Goal: Information Seeking & Learning: Learn about a topic

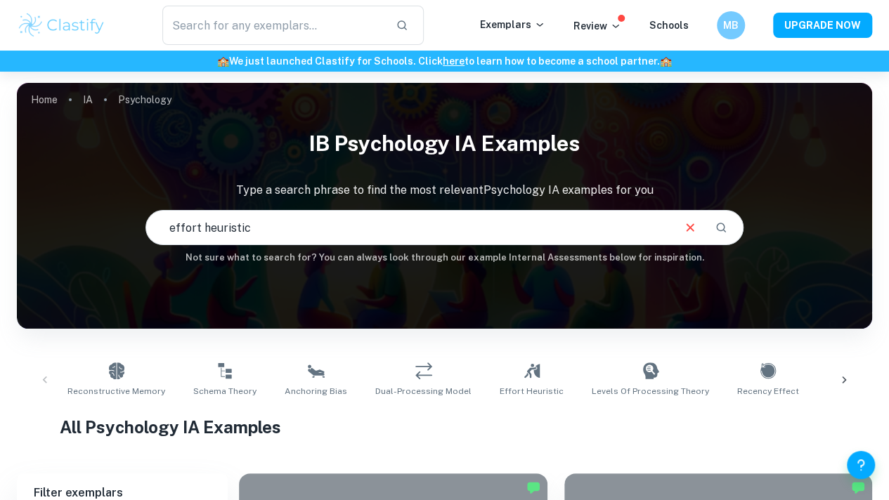
type input "effort heuristic"
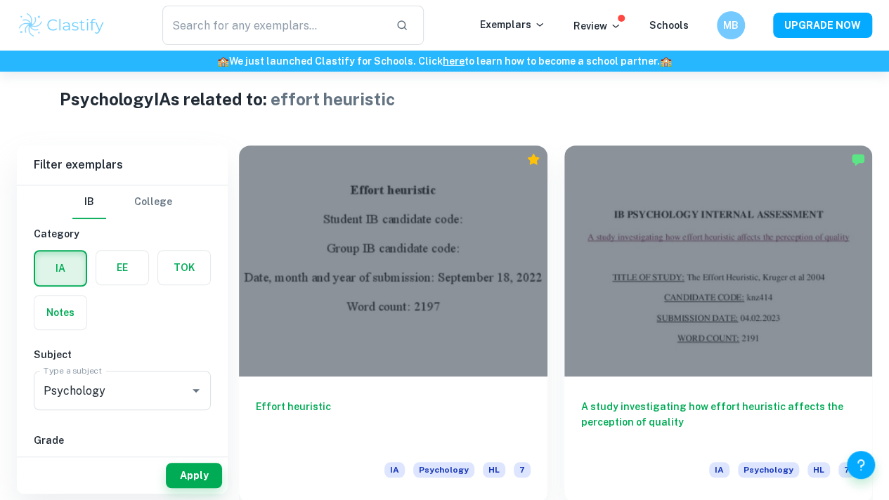
scroll to position [329, 0]
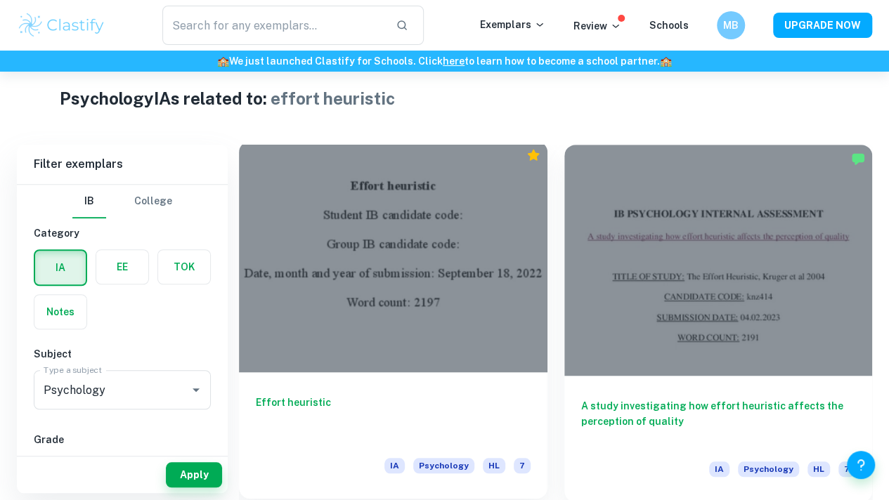
click at [303, 372] on div "Effort heuristic IA Psychology HL 7" at bounding box center [393, 435] width 308 height 126
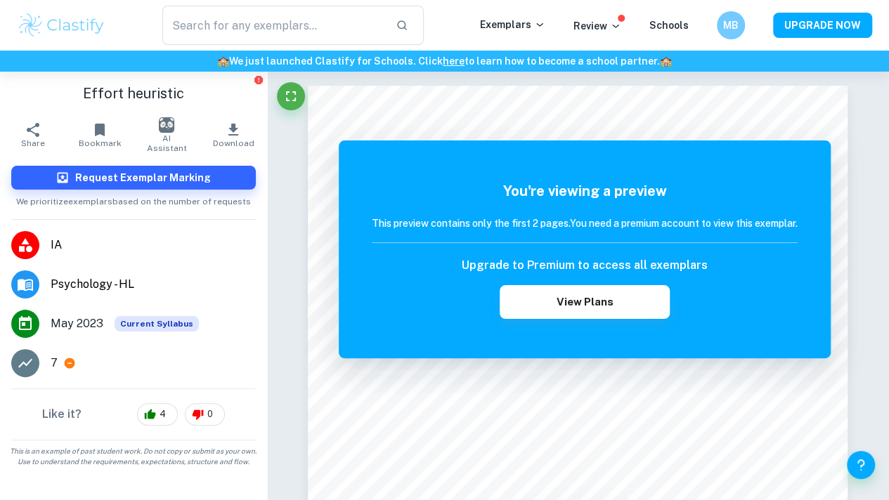
click at [60, 367] on div "7" at bounding box center [153, 363] width 205 height 17
click at [70, 363] on icon at bounding box center [69, 363] width 13 height 13
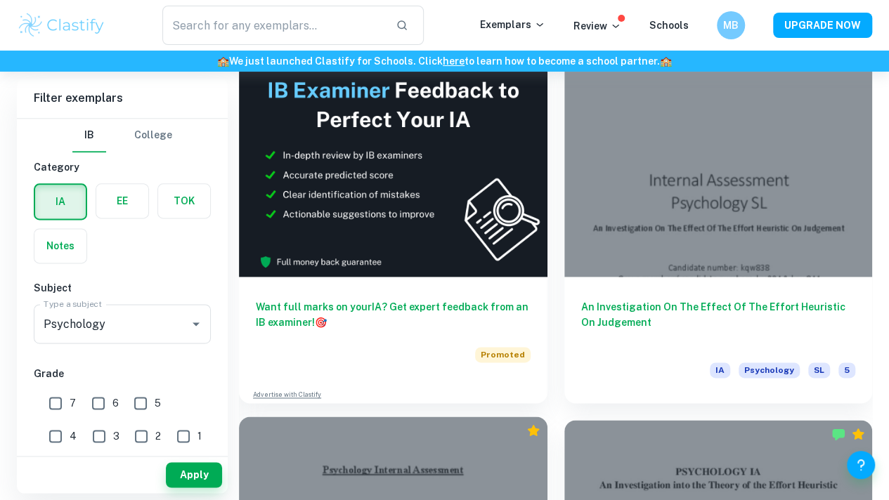
scroll to position [801, 0]
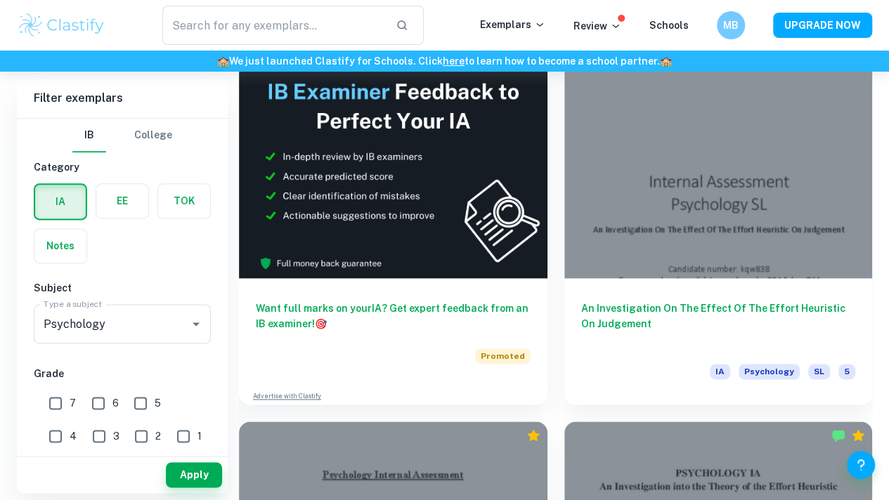
click at [60, 400] on input "7" at bounding box center [55, 403] width 28 height 28
checkbox input "true"
click at [191, 471] on button "Apply" at bounding box center [194, 474] width 56 height 25
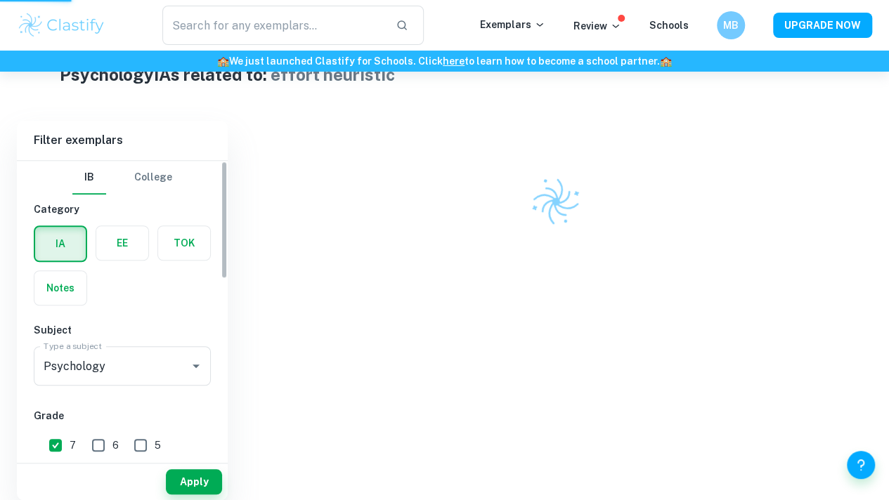
scroll to position [346, 0]
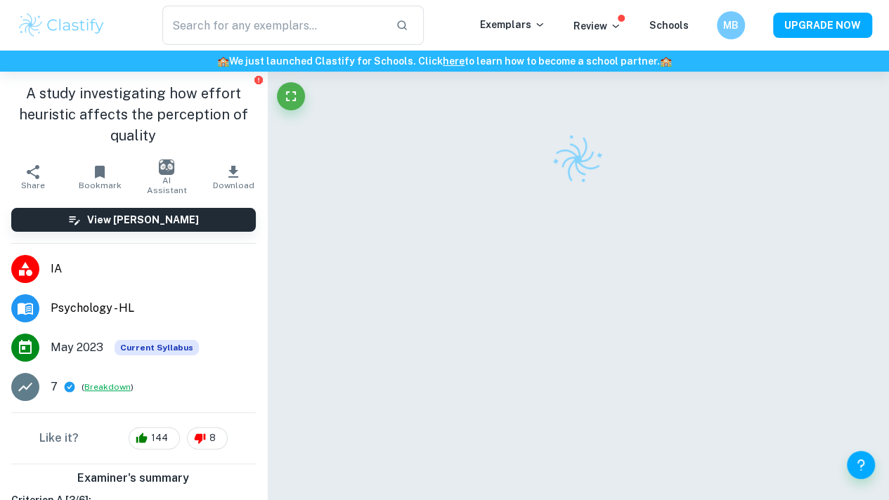
click at [107, 383] on button "Breakdown" at bounding box center [107, 387] width 46 height 13
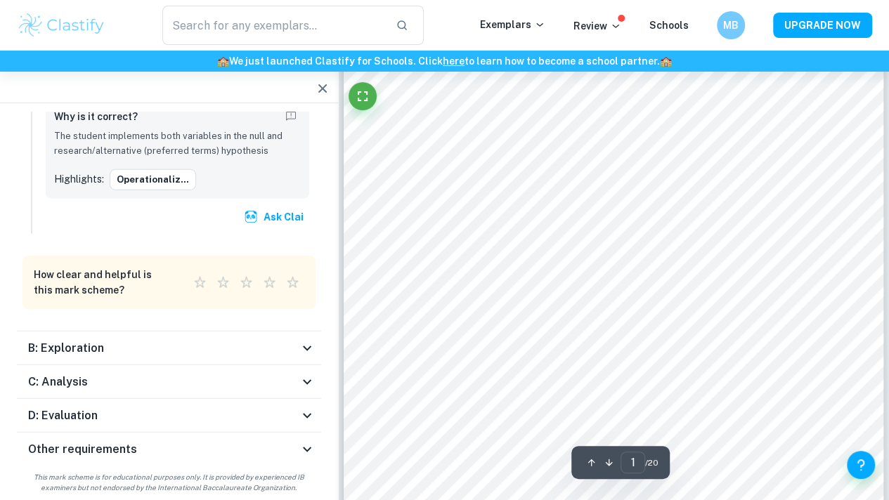
scroll to position [39, 0]
click at [145, 340] on div "B: Exploration" at bounding box center [163, 348] width 270 height 17
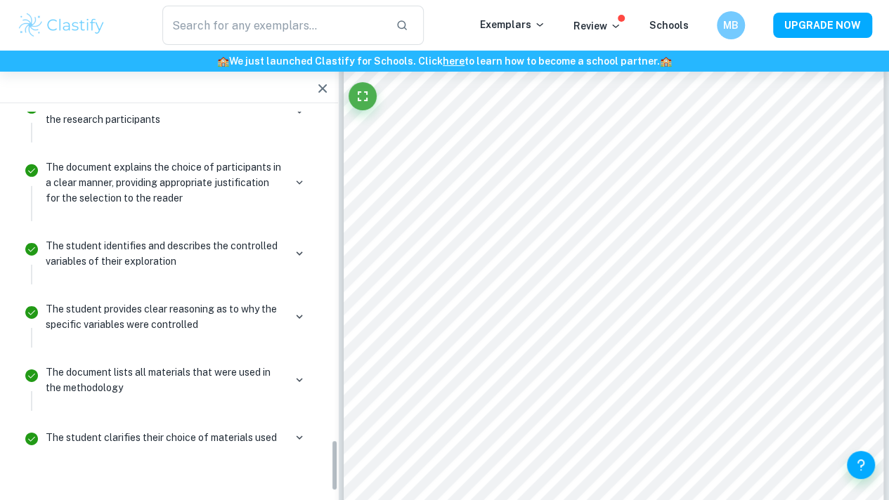
scroll to position [2430, 0]
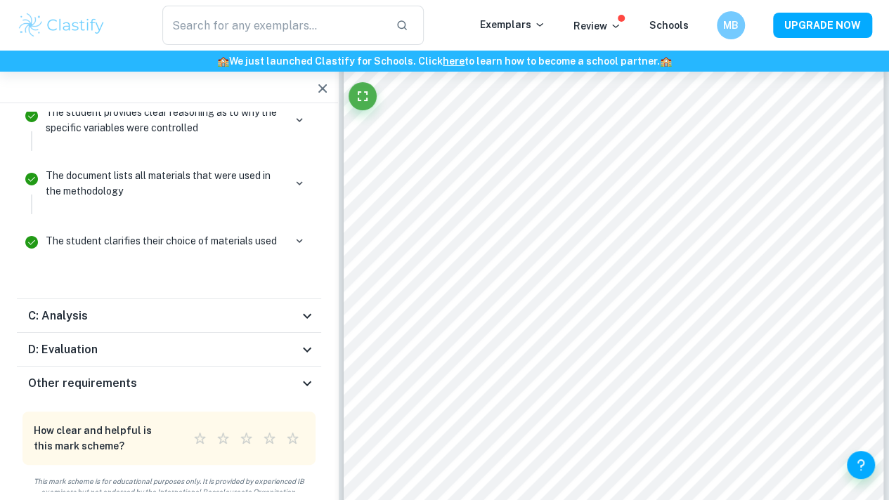
click at [154, 308] on div "C: Analysis" at bounding box center [163, 316] width 270 height 17
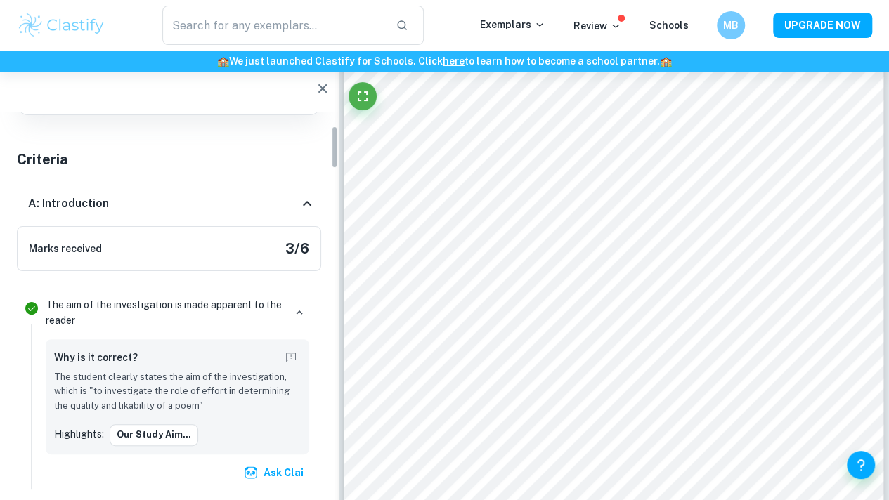
scroll to position [127, 0]
click at [299, 312] on icon "button" at bounding box center [299, 313] width 13 height 13
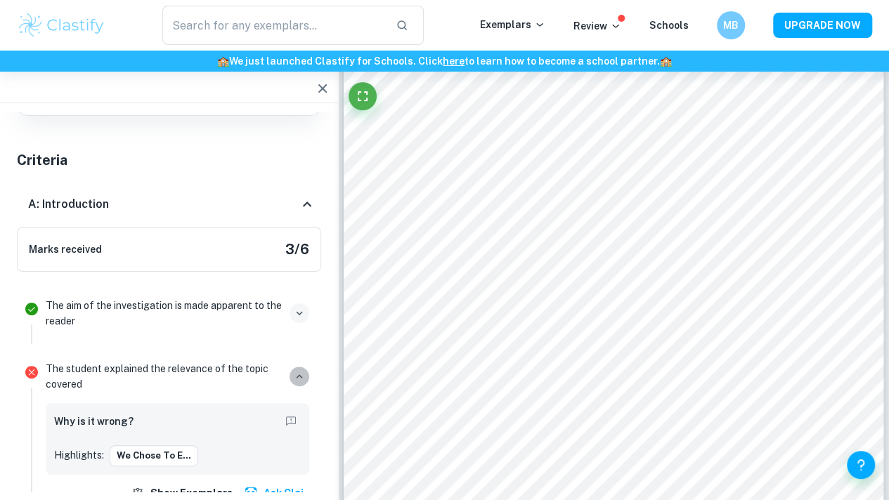
click at [296, 377] on icon "button" at bounding box center [299, 376] width 13 height 13
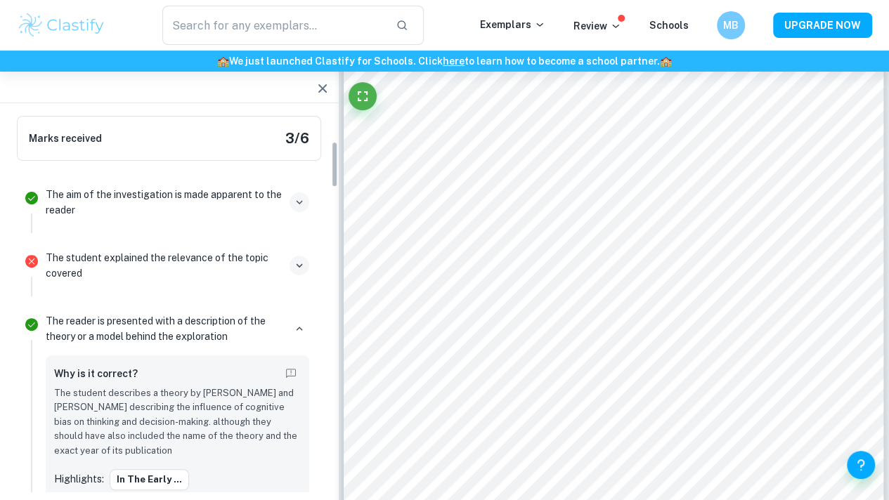
scroll to position [239, 0]
click at [298, 324] on icon "button" at bounding box center [299, 328] width 13 height 13
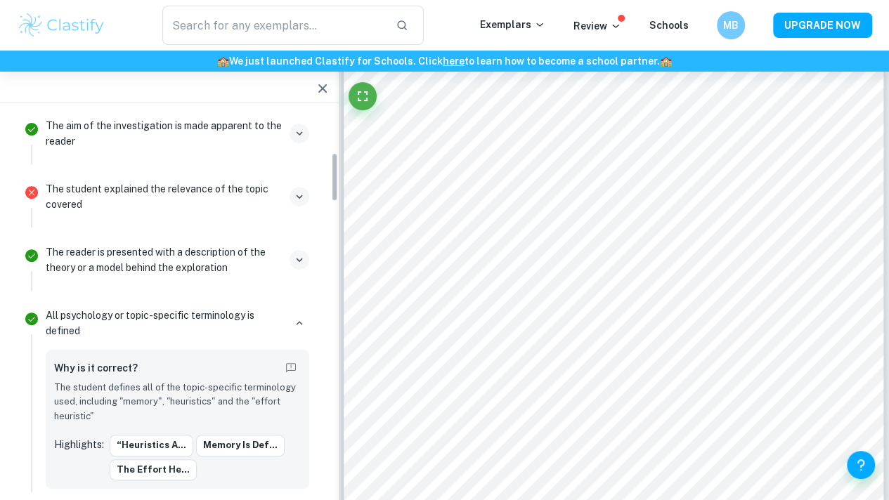
scroll to position [311, 0]
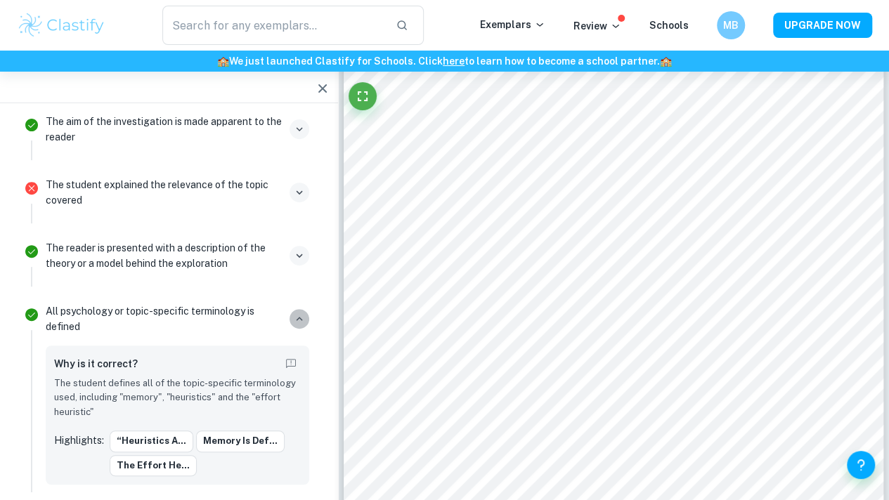
click at [299, 318] on icon "button" at bounding box center [299, 319] width 13 height 13
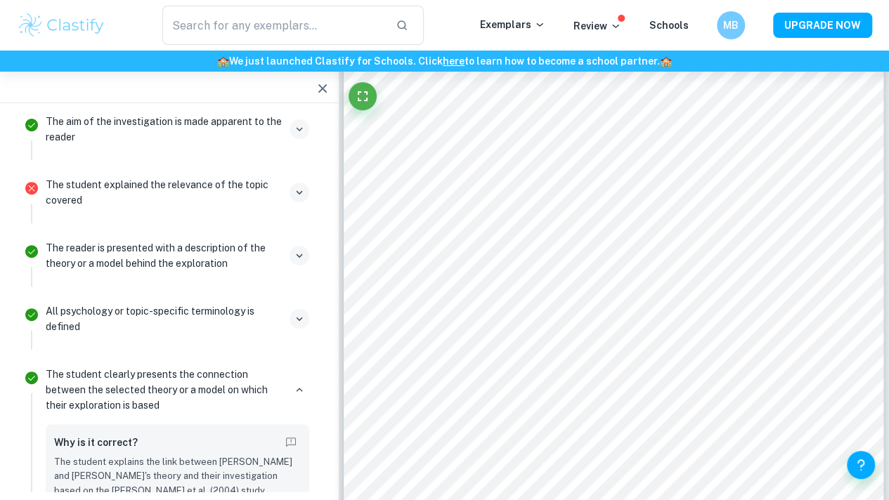
click at [292, 377] on div "The student clearly presents the connection between the selected theory or a mo…" at bounding box center [177, 390] width 263 height 46
click at [297, 386] on icon "button" at bounding box center [299, 390] width 13 height 13
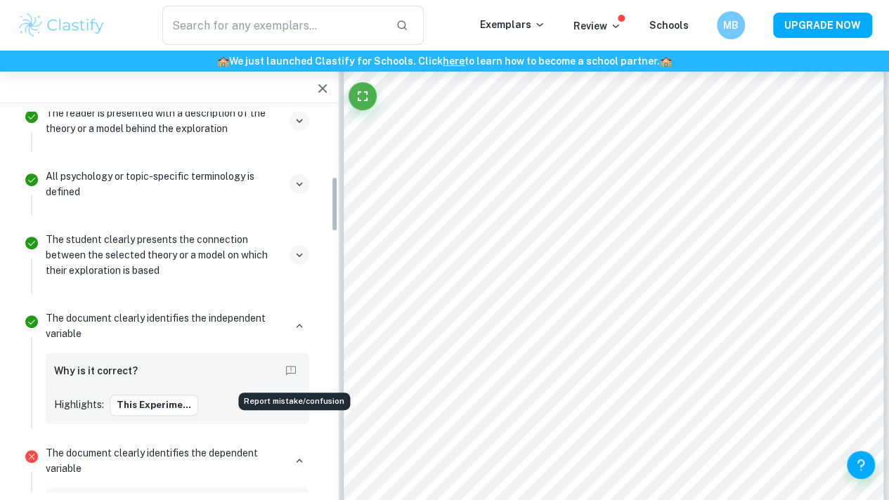
scroll to position [448, 0]
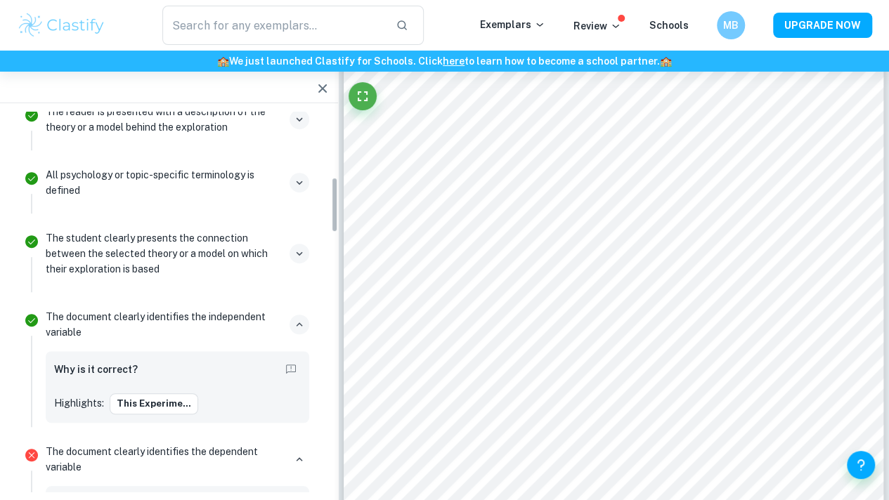
click at [298, 319] on icon "button" at bounding box center [299, 324] width 13 height 13
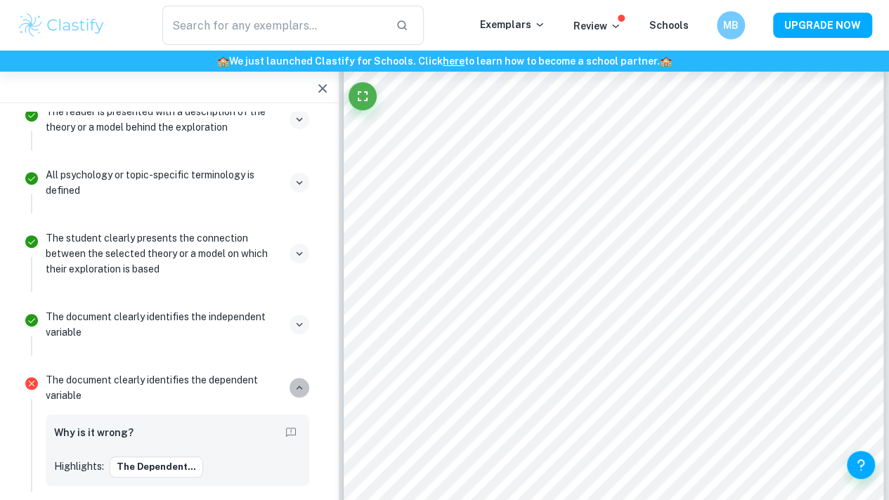
click at [301, 378] on button "button" at bounding box center [299, 388] width 20 height 20
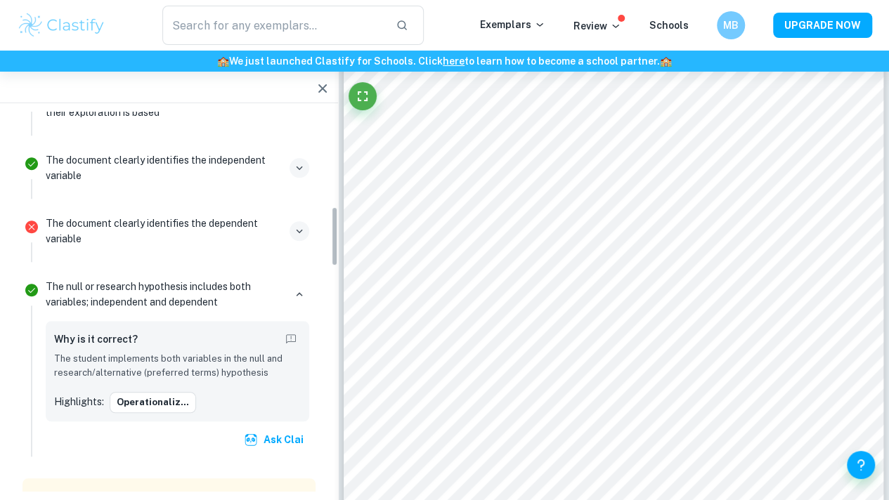
scroll to position [605, 0]
click at [295, 290] on icon "button" at bounding box center [299, 293] width 13 height 13
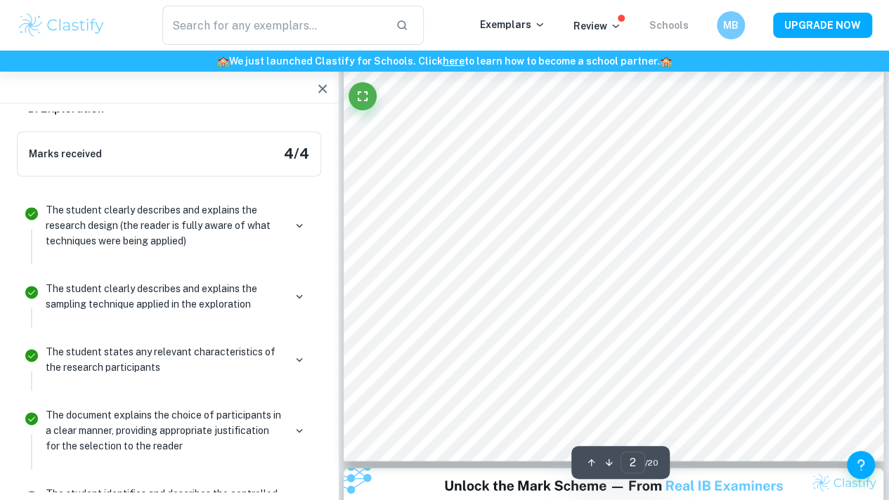
scroll to position [1116, 0]
type input "3"
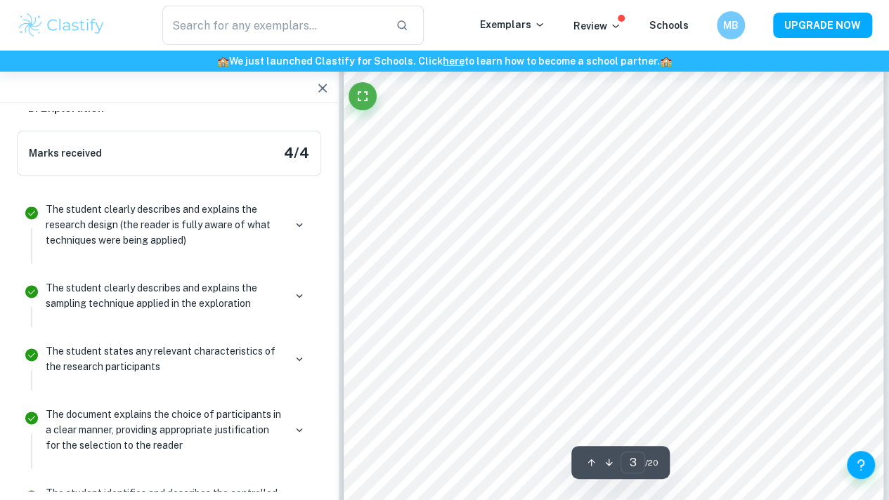
scroll to position [1655, 0]
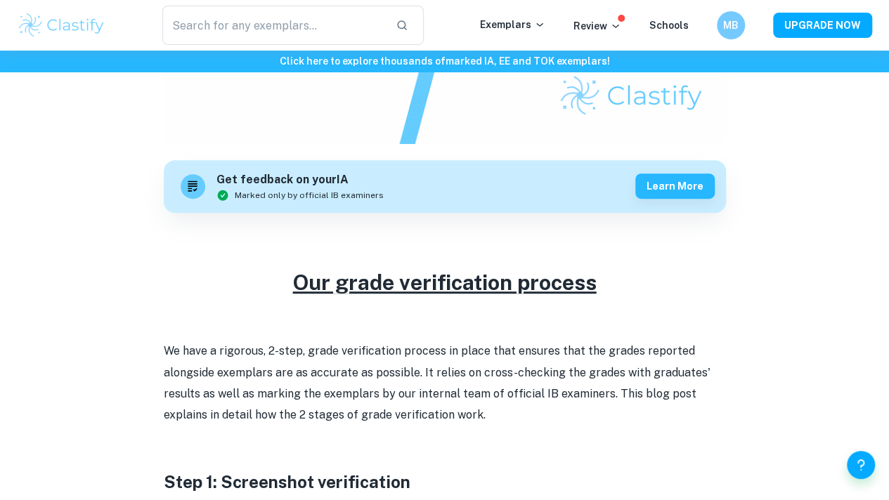
scroll to position [396, 0]
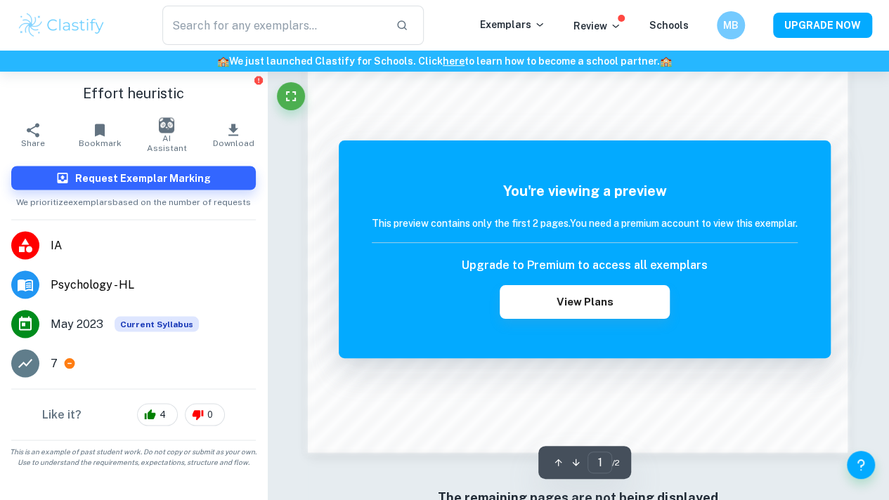
scroll to position [1215, 0]
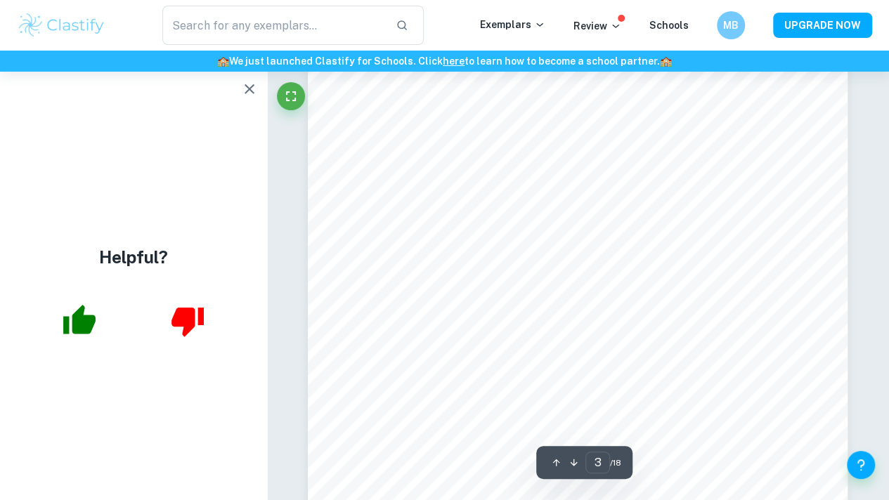
scroll to position [1928, 0]
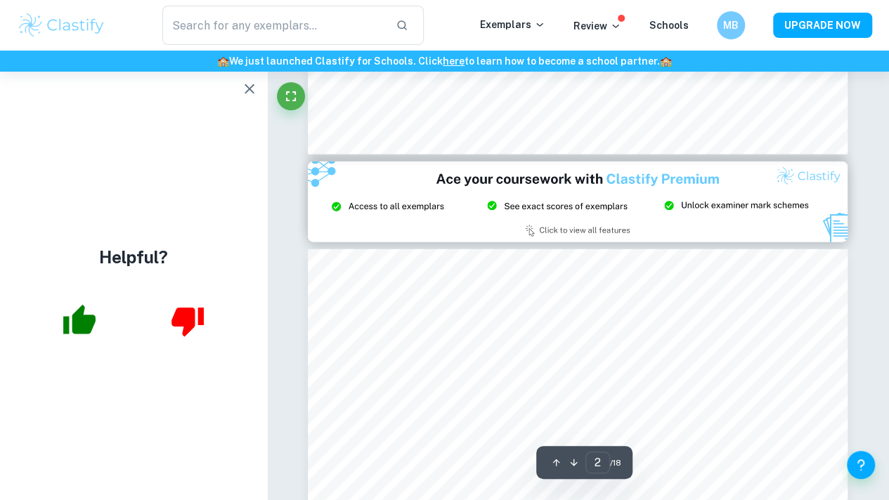
type input "3"
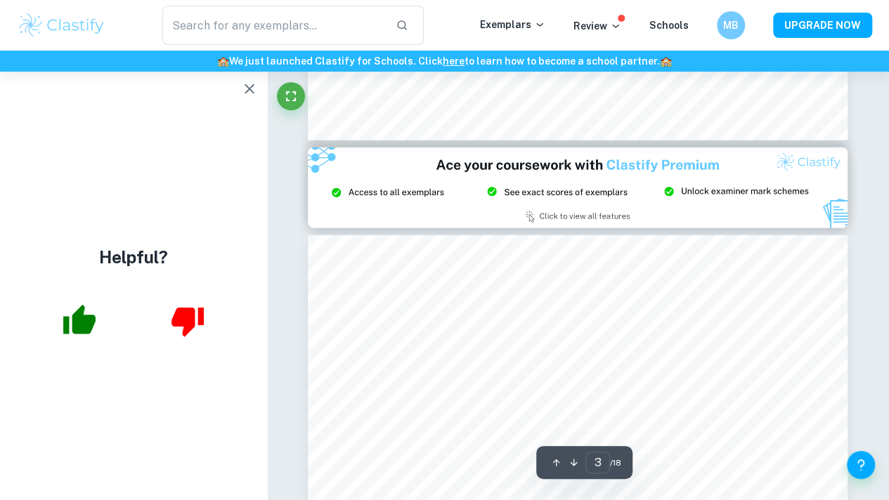
scroll to position [1564, 0]
click at [246, 88] on icon "button" at bounding box center [249, 89] width 17 height 17
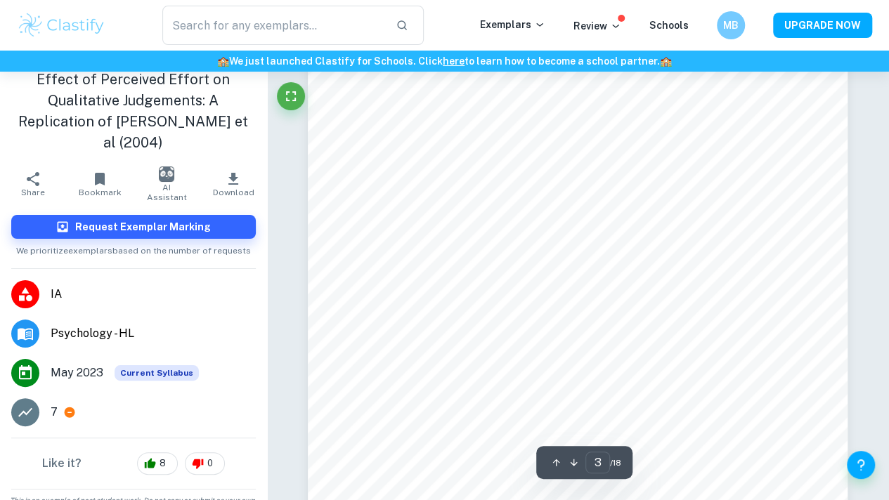
scroll to position [1874, 0]
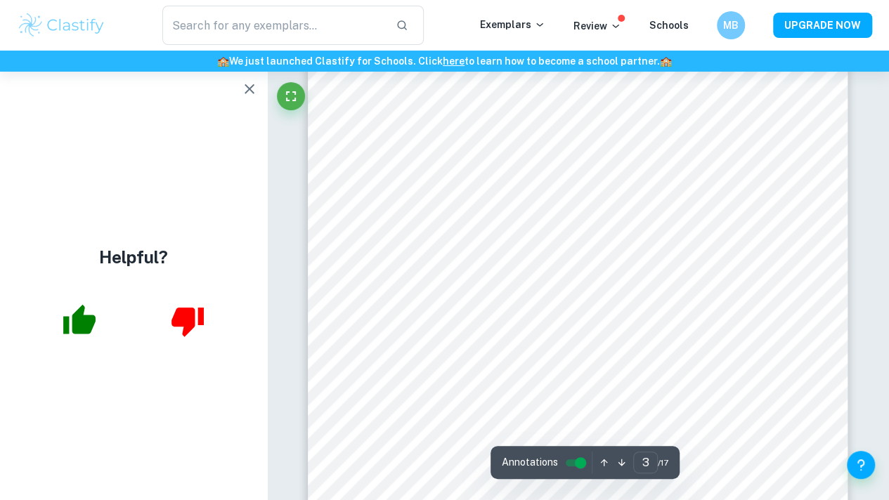
scroll to position [1843, 0]
click at [85, 344] on button "button" at bounding box center [80, 321] width 58 height 58
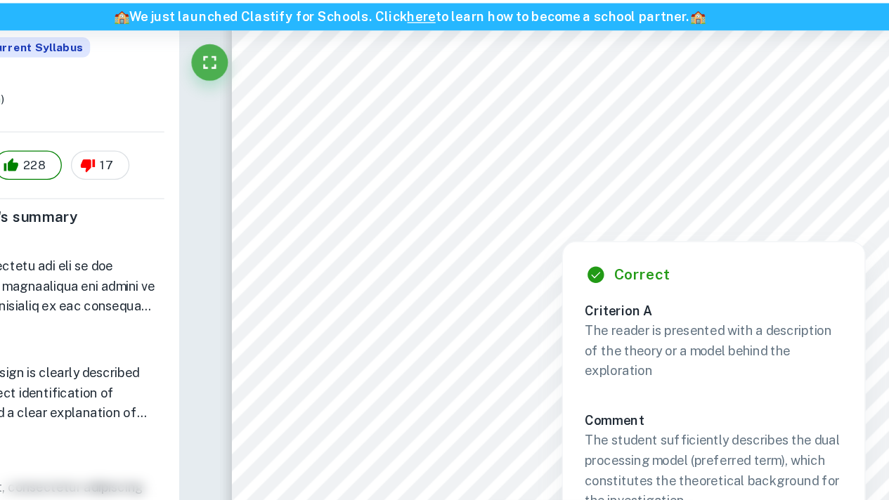
scroll to position [1749, 0]
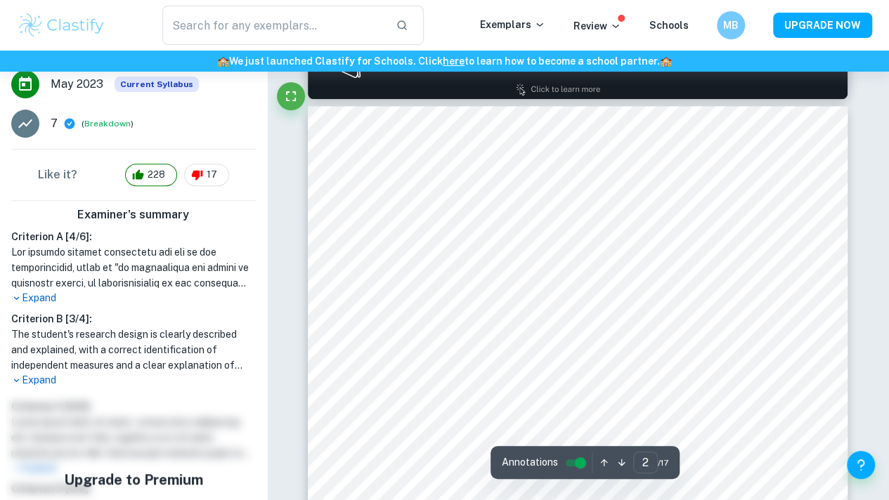
type input "1"
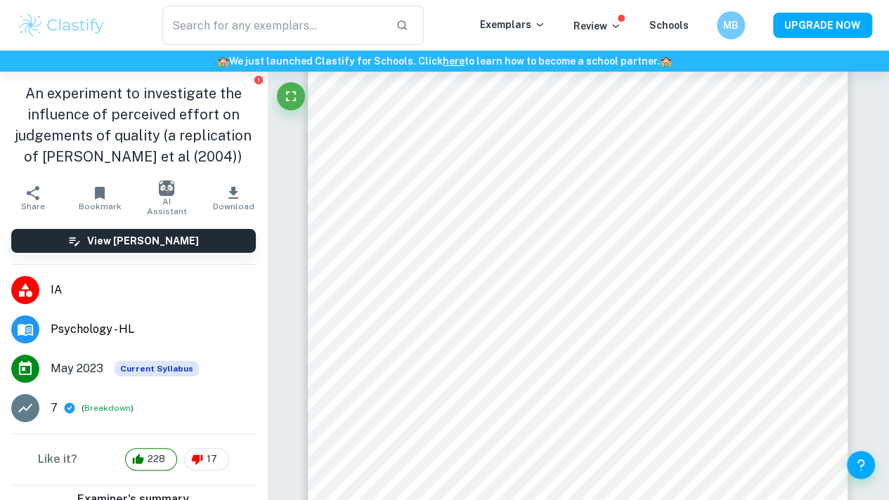
scroll to position [281, 0]
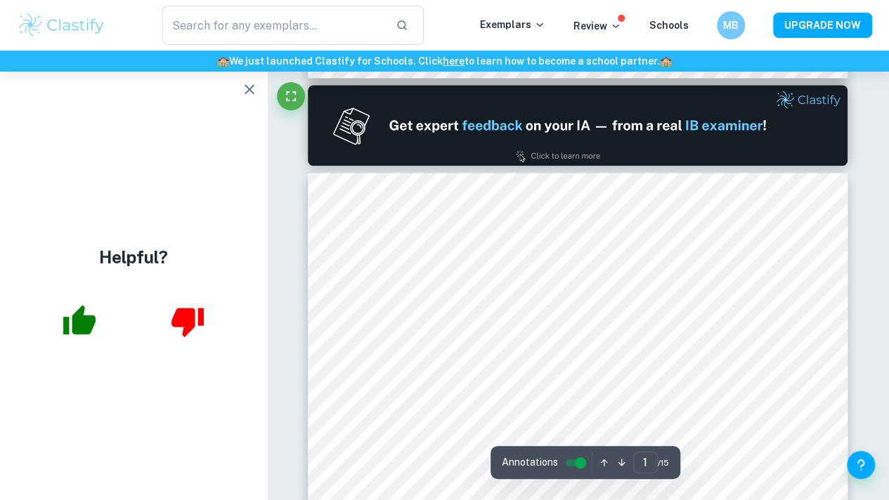
type input "2"
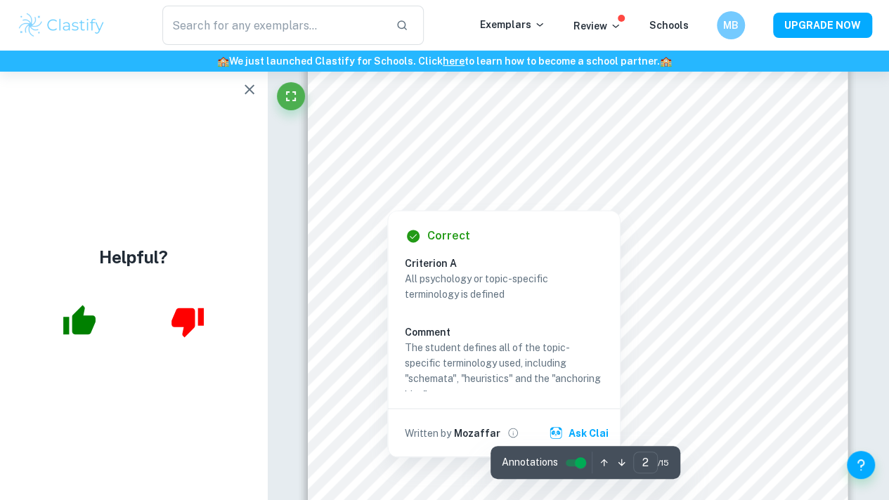
scroll to position [947, 0]
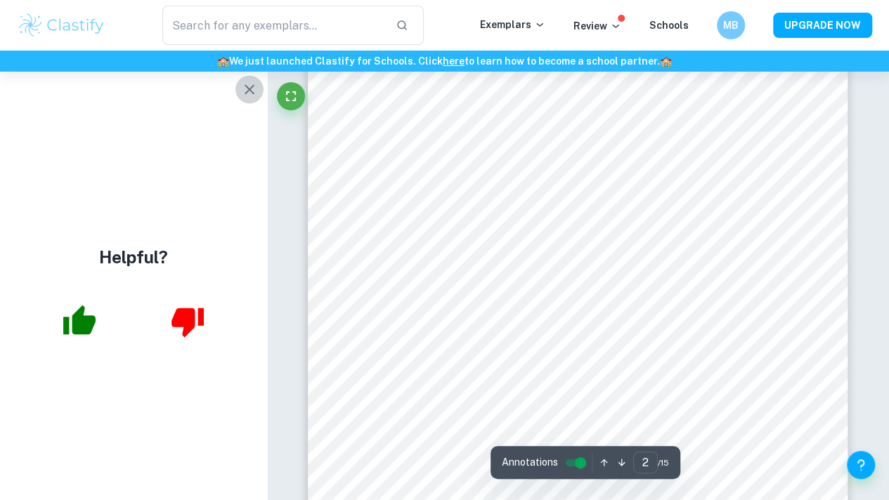
click at [249, 86] on icon "button" at bounding box center [249, 89] width 17 height 17
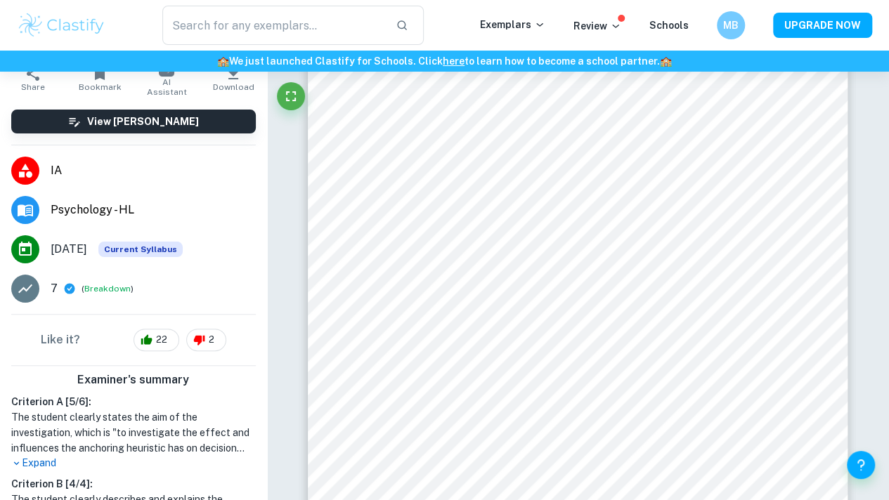
scroll to position [107, 0]
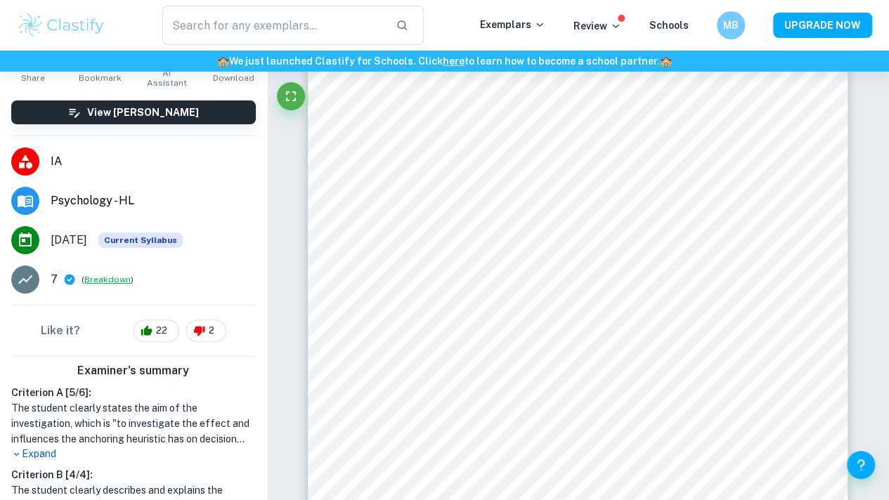
click at [111, 276] on button "Breakdown" at bounding box center [107, 279] width 46 height 13
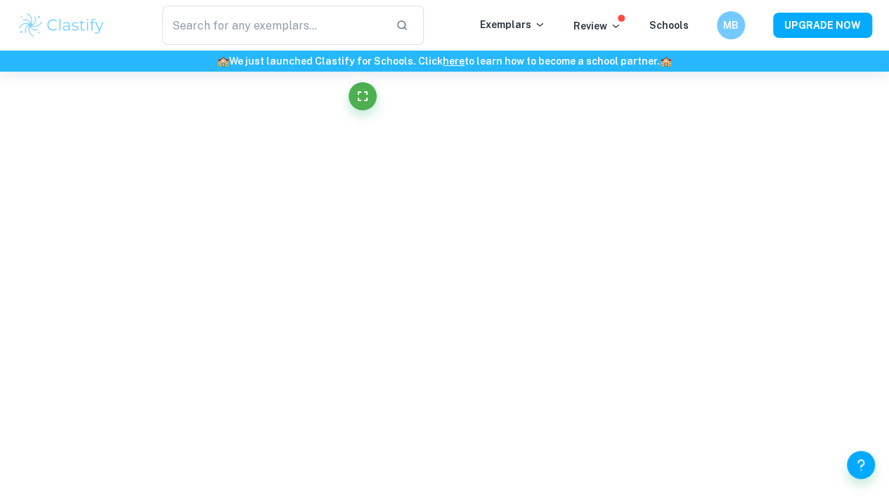
scroll to position [0, 0]
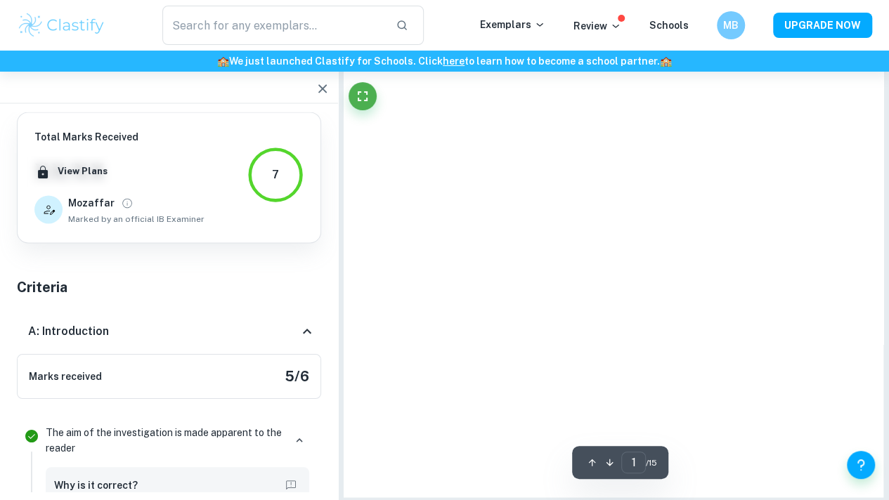
type input "2"
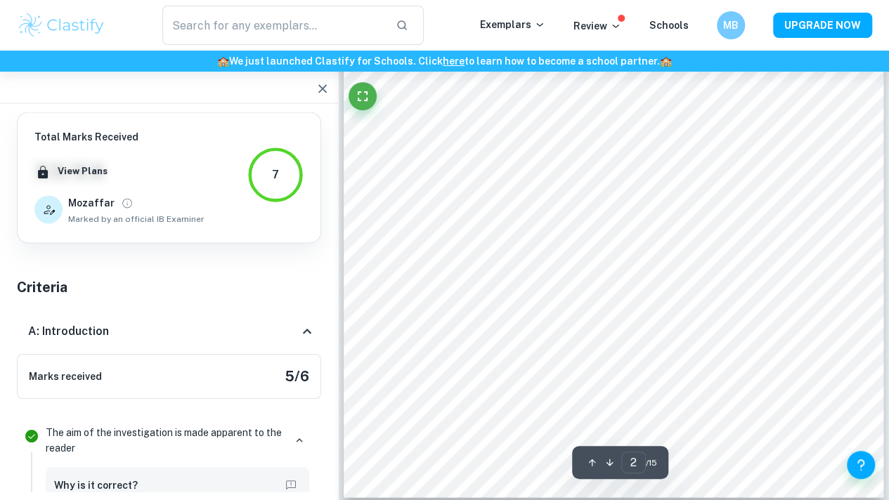
click at [322, 88] on icon "button" at bounding box center [322, 88] width 8 height 8
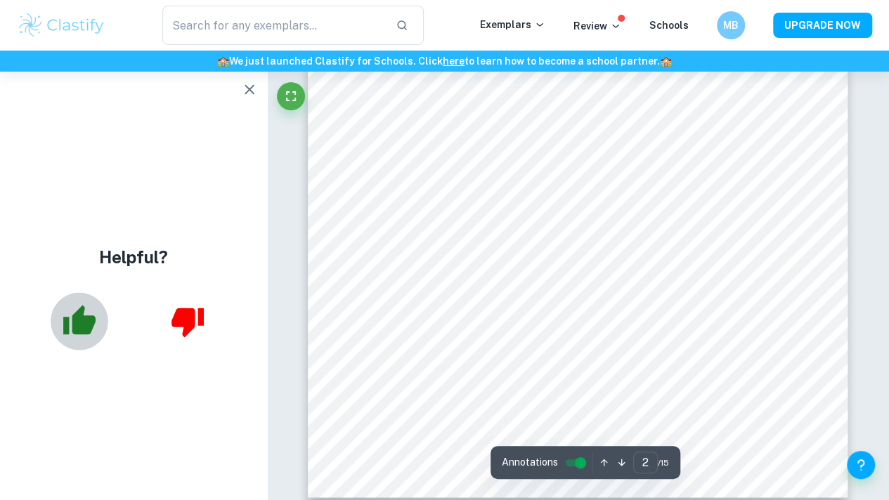
click at [93, 334] on icon "button" at bounding box center [79, 320] width 35 height 35
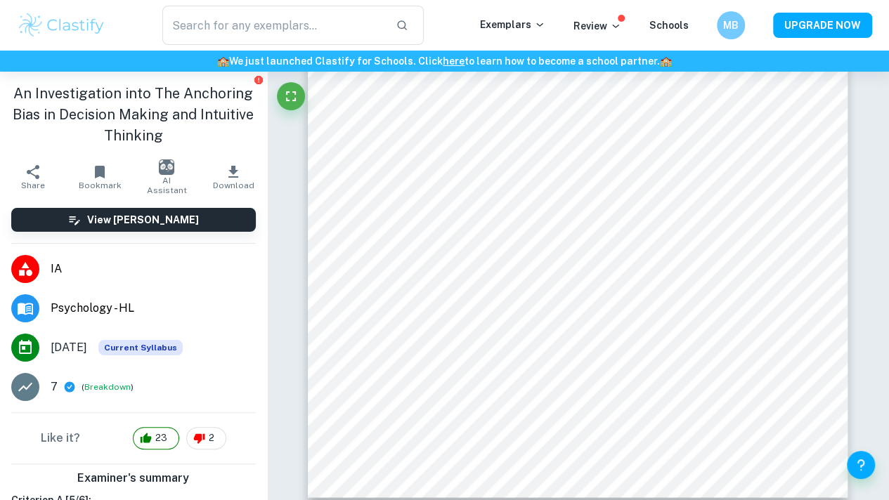
click at [253, 90] on div "An Investigation into The Anchoring Bias in Decision Making and Intuitive Think…" at bounding box center [133, 115] width 267 height 86
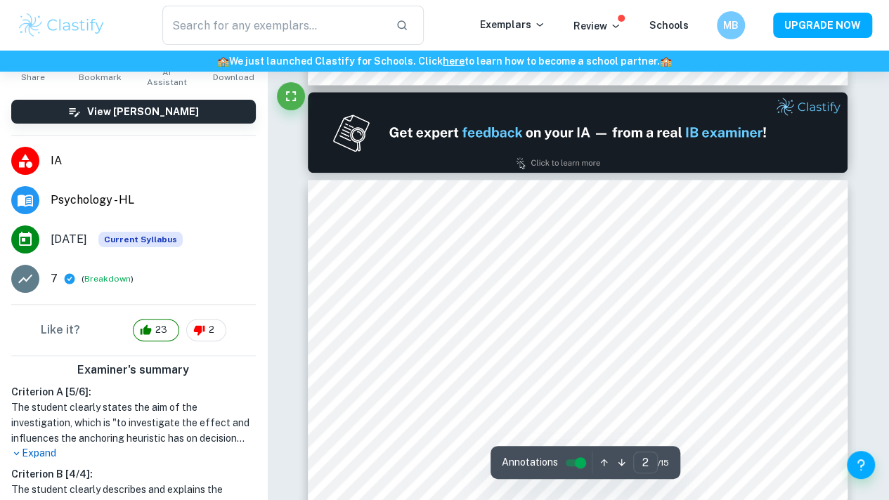
scroll to position [698, 0]
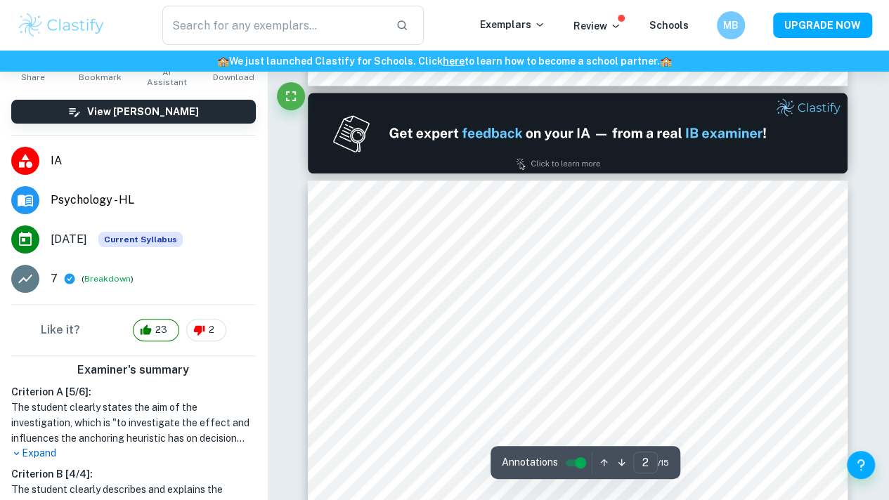
type input "1"
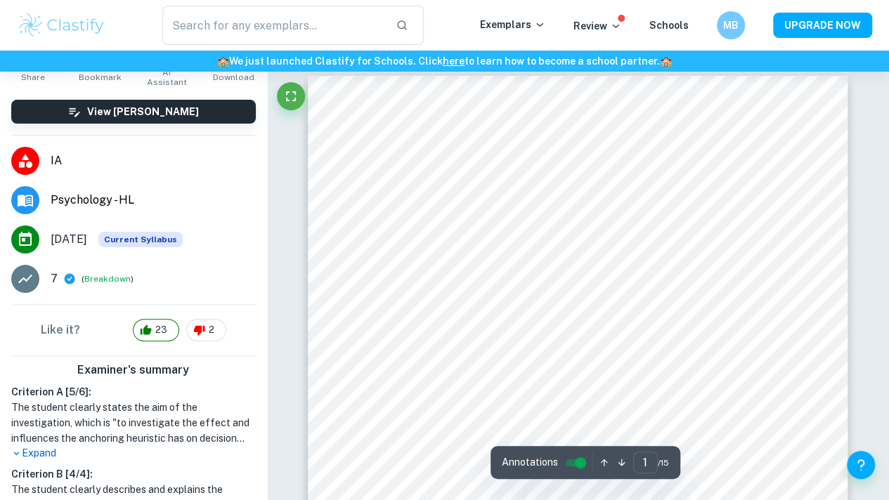
scroll to position [0, 0]
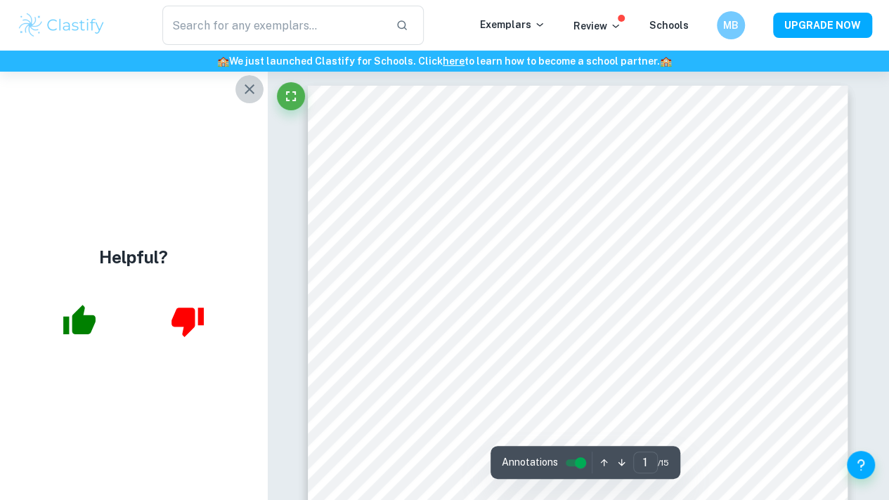
click at [249, 82] on icon "button" at bounding box center [249, 89] width 17 height 17
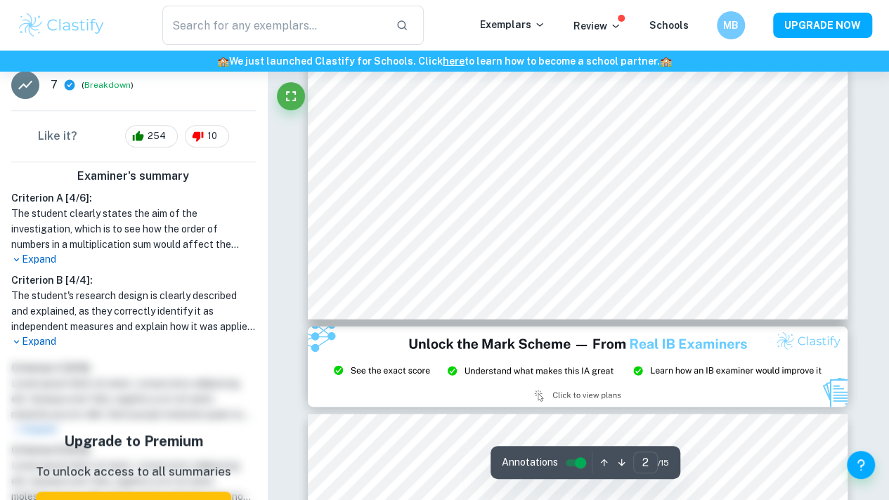
type input "3"
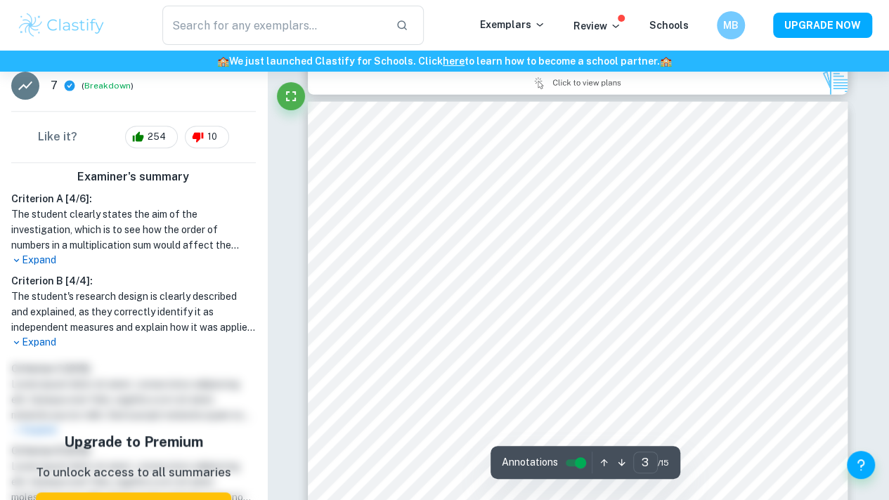
scroll to position [1700, 0]
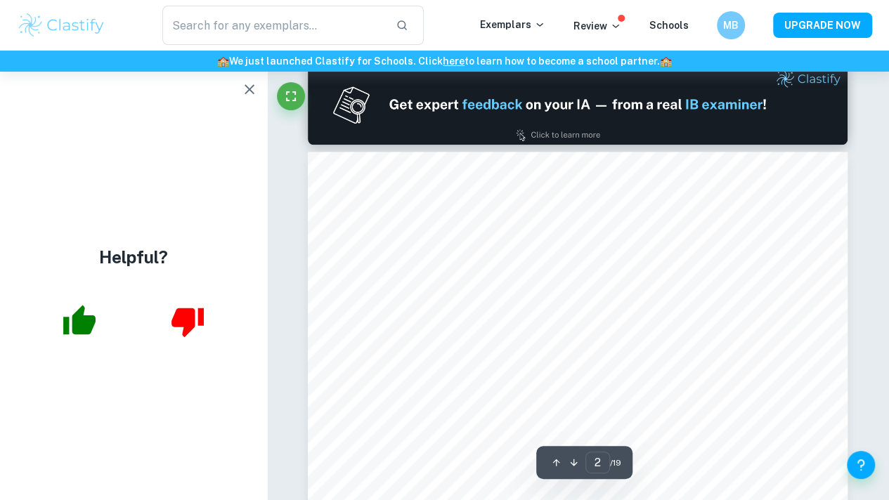
scroll to position [788, 0]
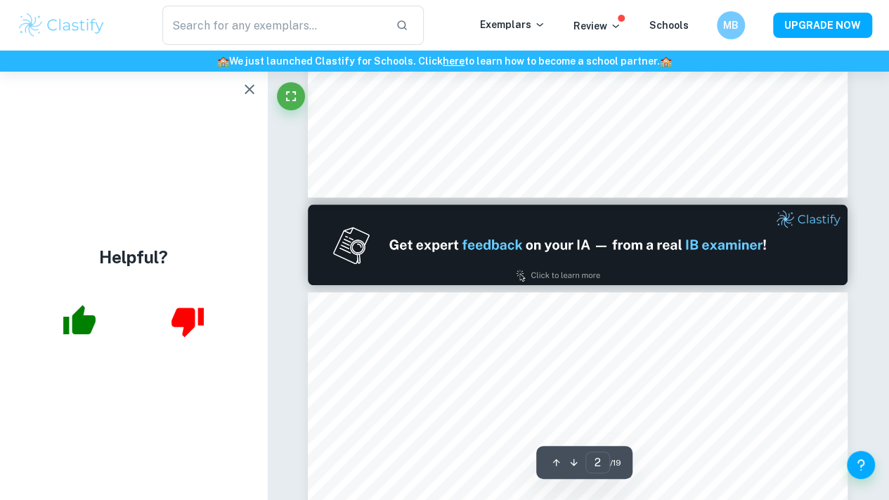
type input "1"
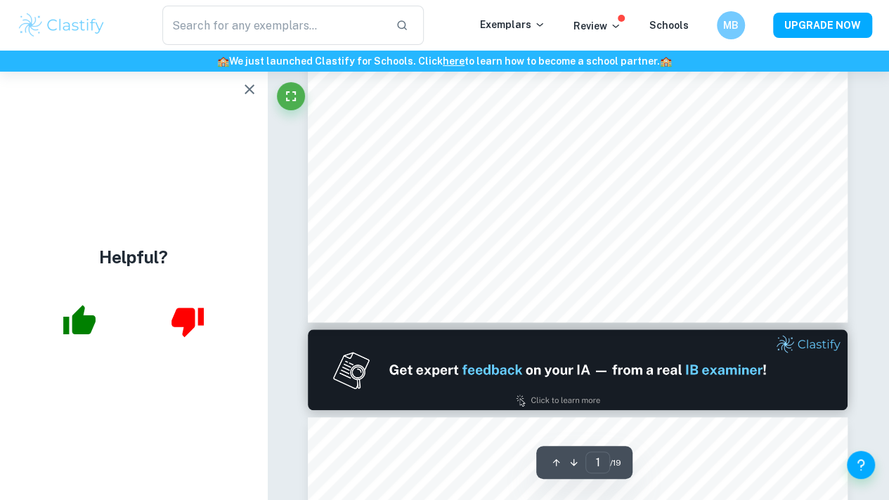
scroll to position [0, 0]
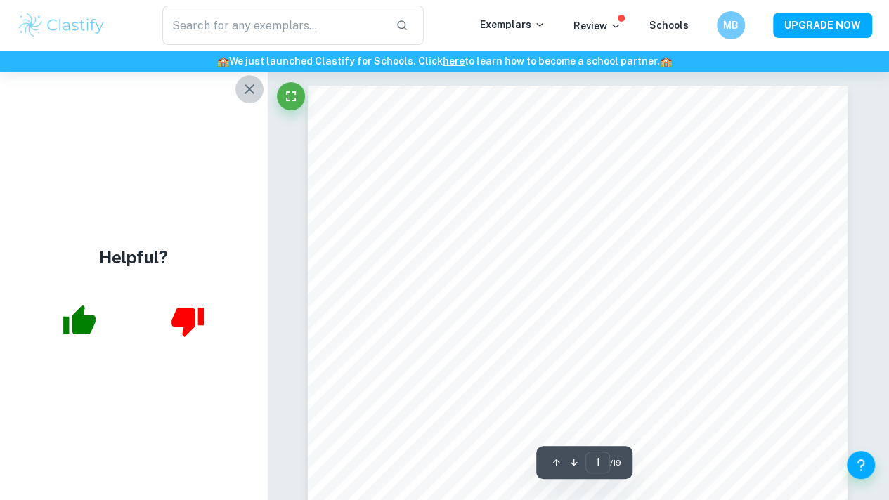
click at [245, 86] on icon "button" at bounding box center [249, 89] width 10 height 10
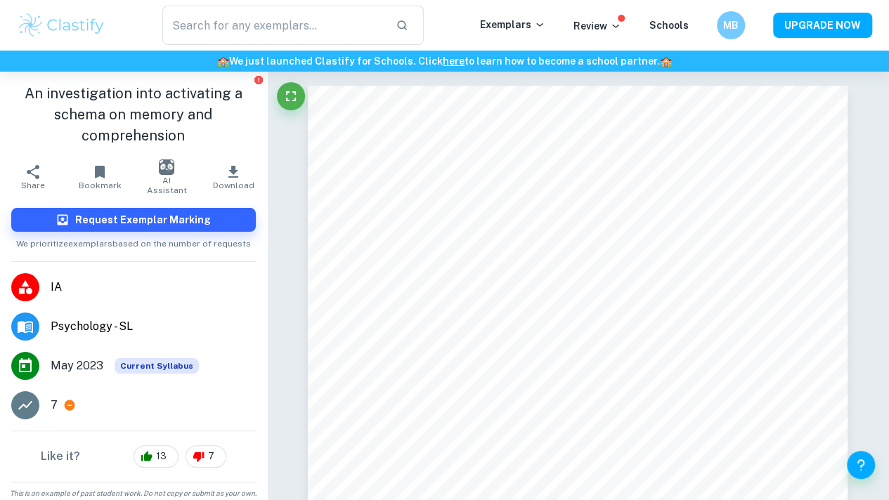
scroll to position [14, 0]
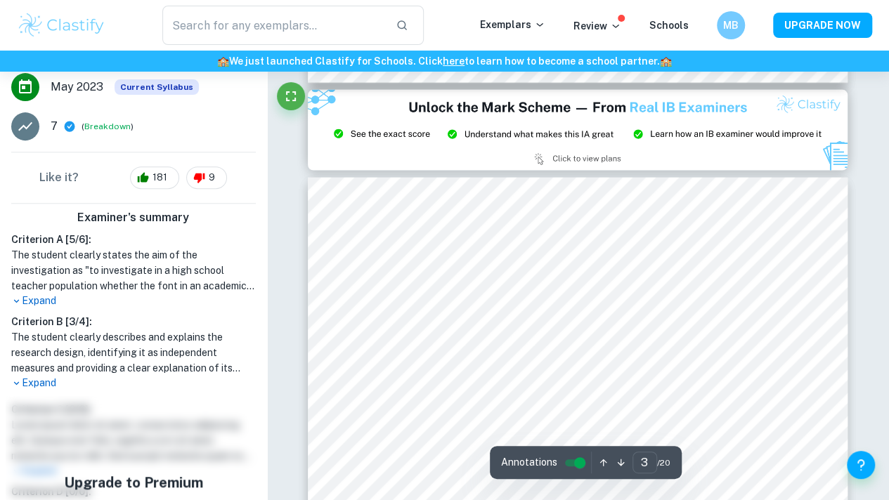
scroll to position [1491, 0]
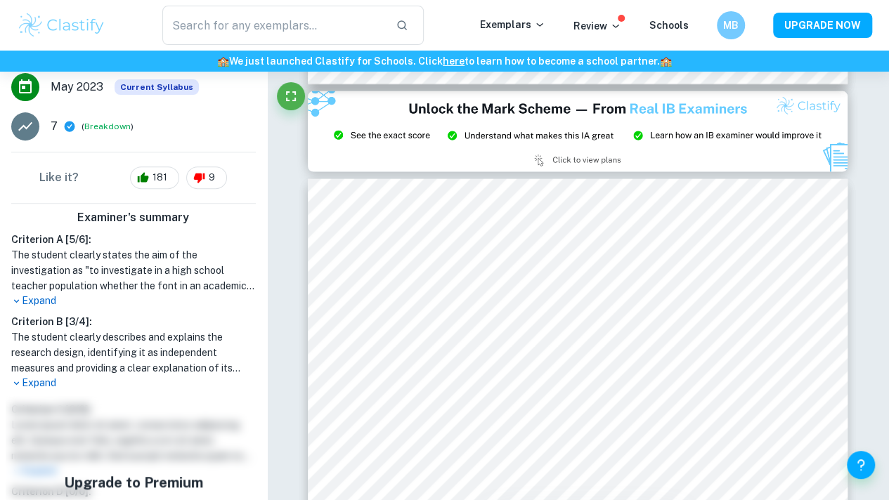
click at [32, 308] on p "Expand" at bounding box center [133, 301] width 244 height 15
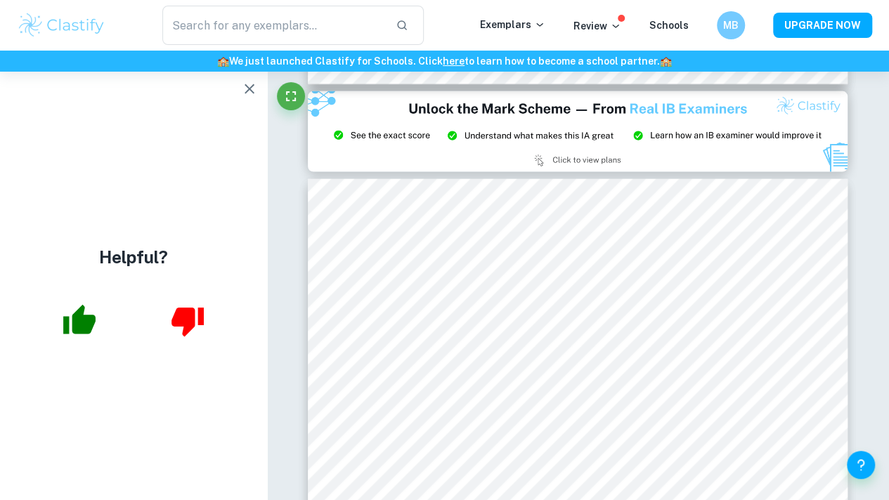
scroll to position [0, 0]
click at [244, 88] on icon "button" at bounding box center [249, 89] width 17 height 17
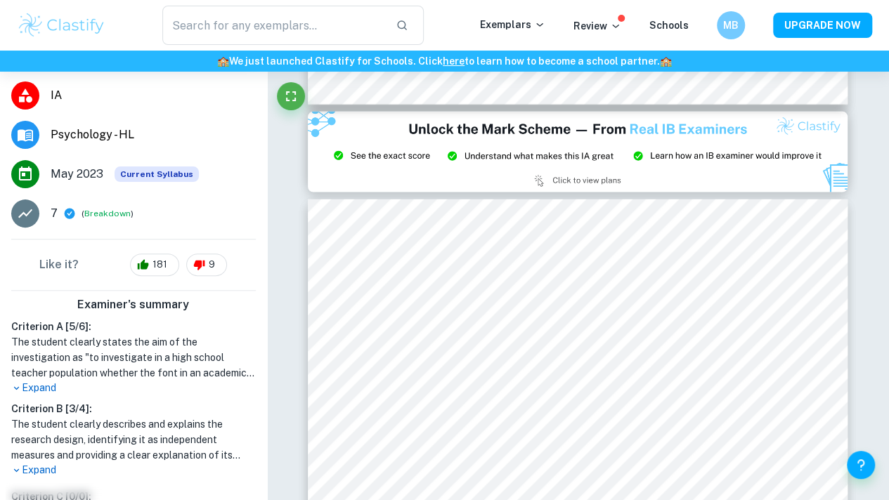
scroll to position [259, 0]
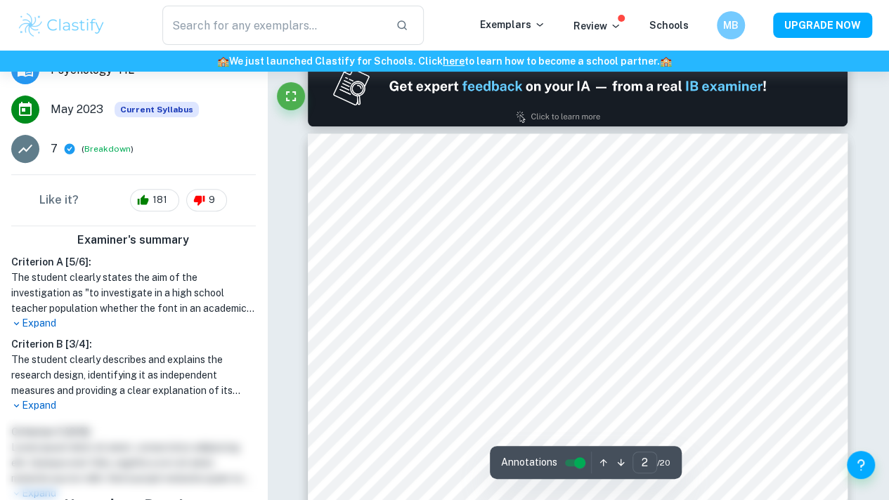
type input "1"
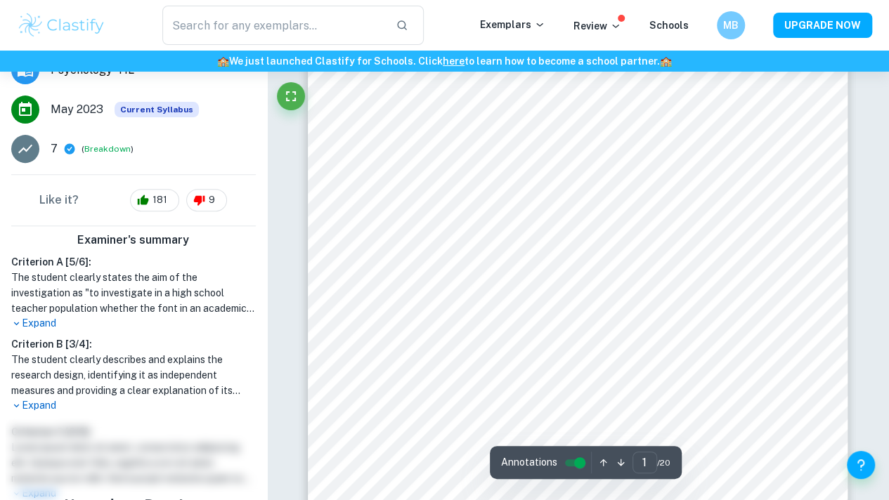
scroll to position [45, 0]
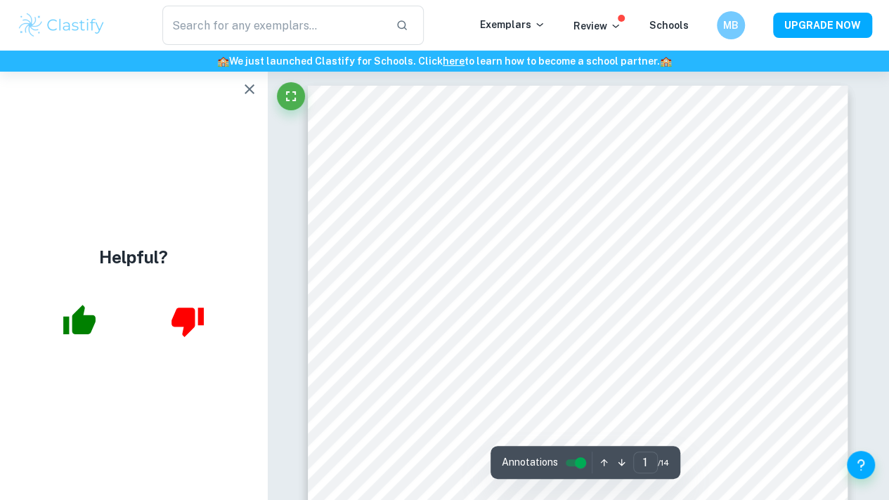
click at [245, 92] on icon "button" at bounding box center [249, 89] width 10 height 10
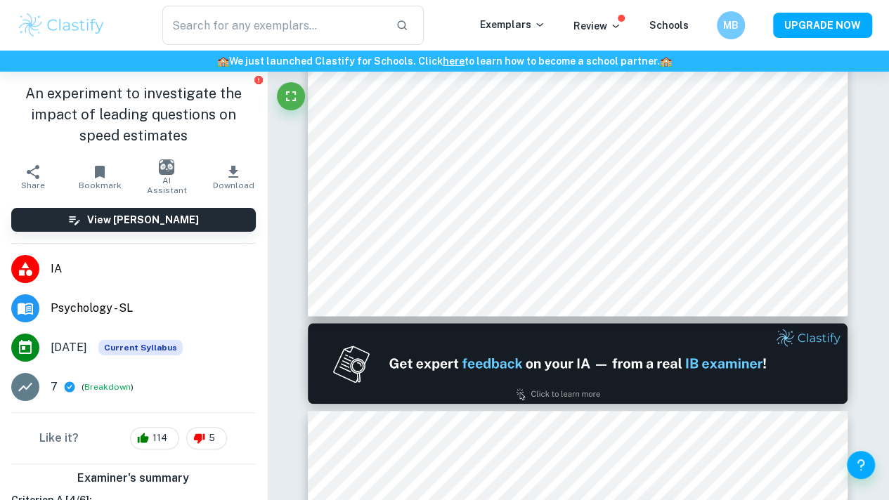
scroll to position [236, 0]
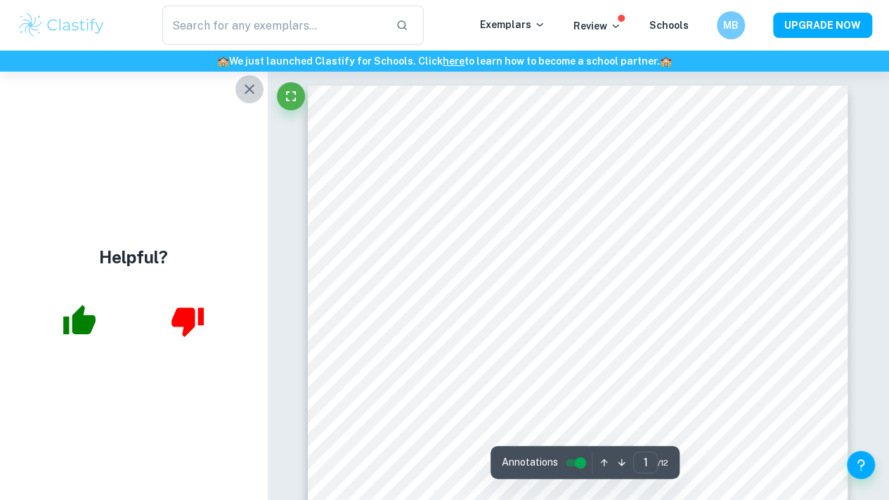
click at [253, 98] on button "button" at bounding box center [249, 89] width 28 height 28
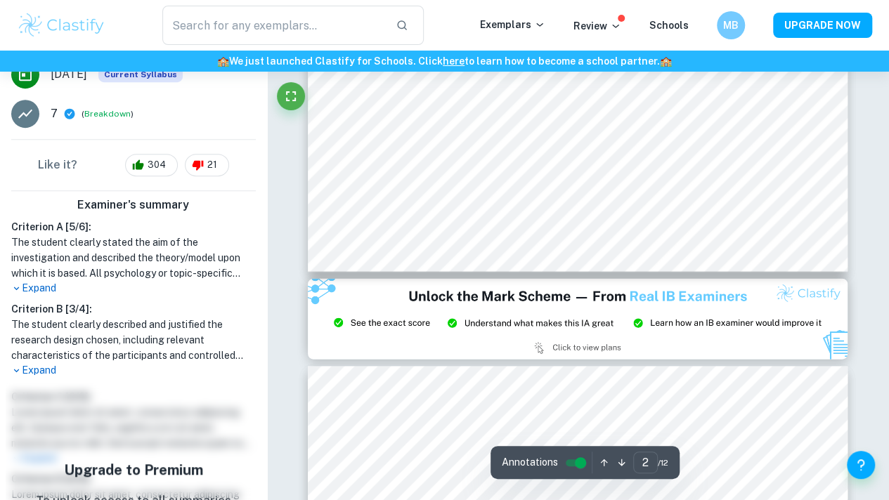
type input "3"
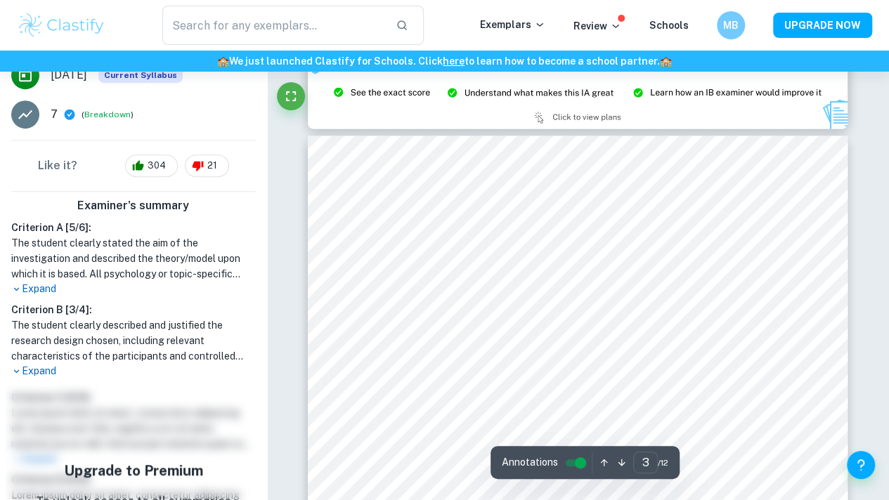
scroll to position [1666, 0]
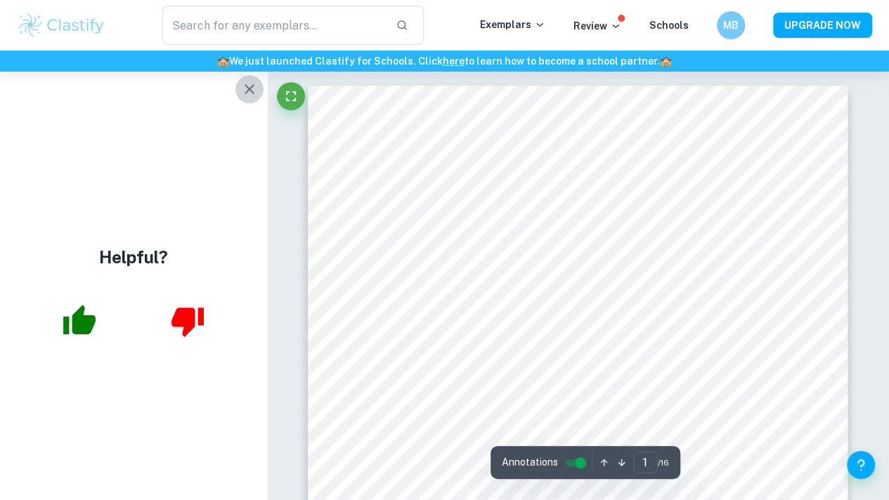
click at [249, 86] on icon "button" at bounding box center [249, 89] width 17 height 17
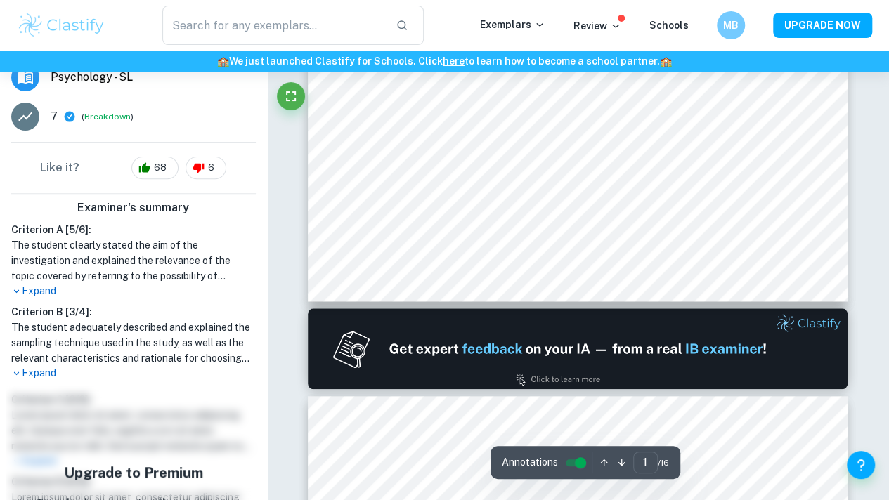
scroll to position [232, 0]
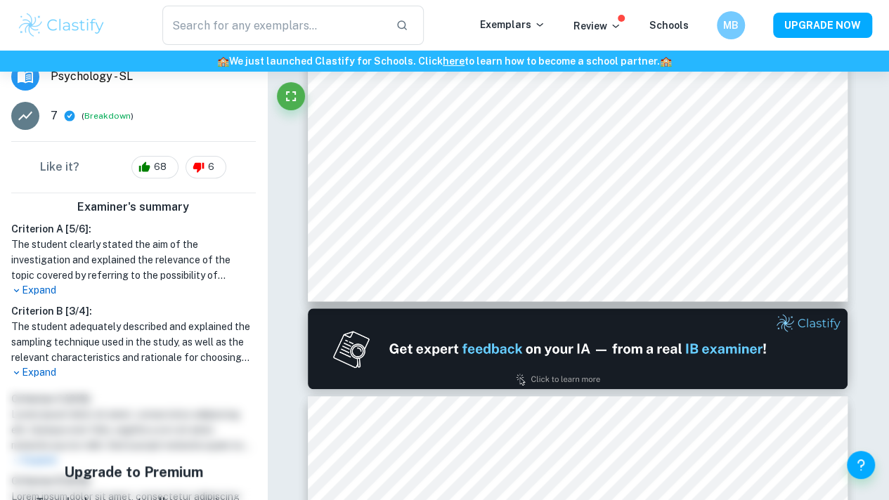
click at [51, 283] on p "Expand" at bounding box center [133, 290] width 244 height 15
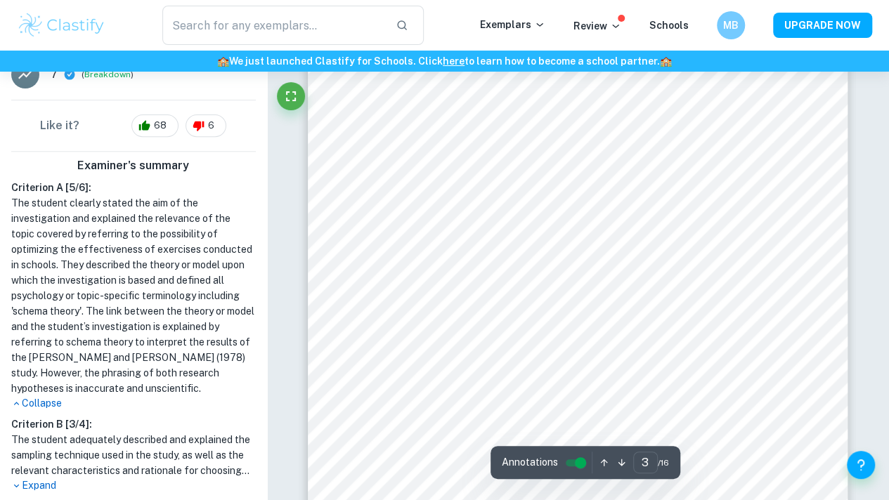
scroll to position [2004, 0]
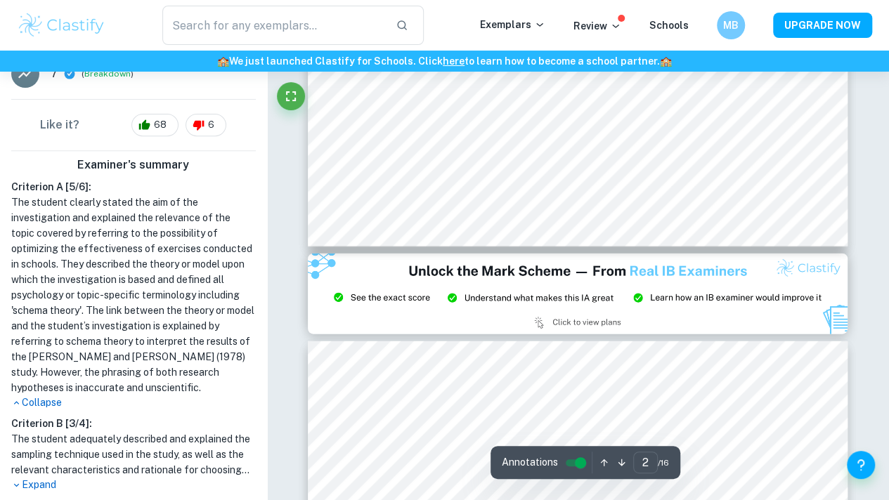
type input "3"
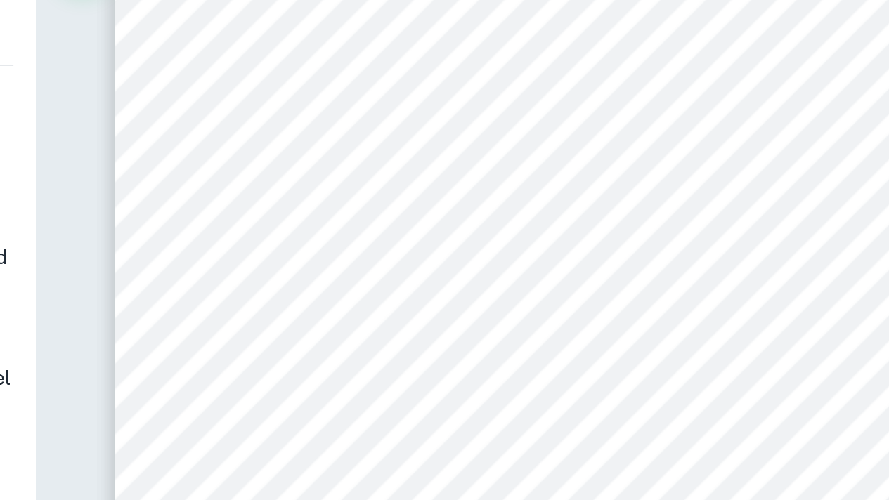
scroll to position [1729, 0]
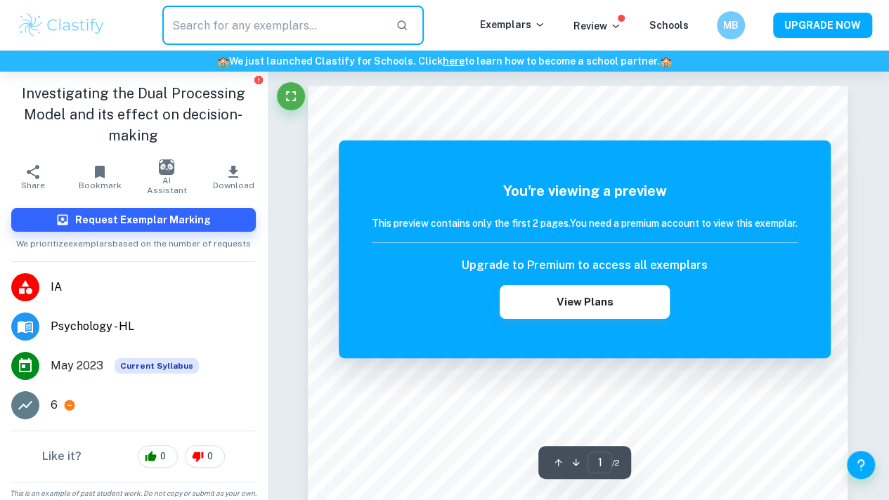
click at [285, 27] on input "text" at bounding box center [273, 25] width 222 height 39
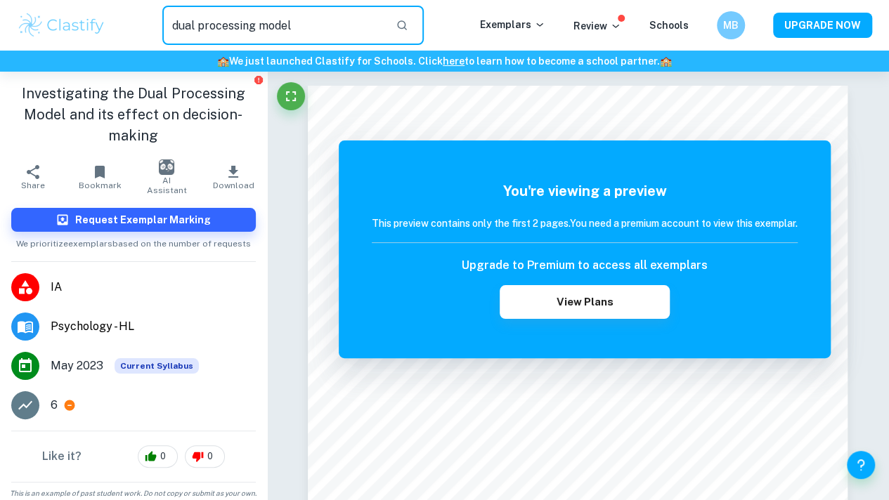
type input "dual processing model"
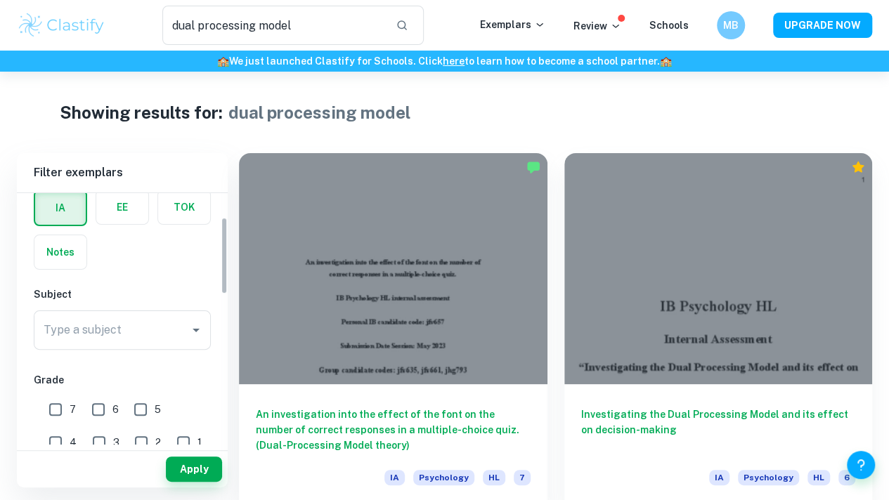
scroll to position [79, 0]
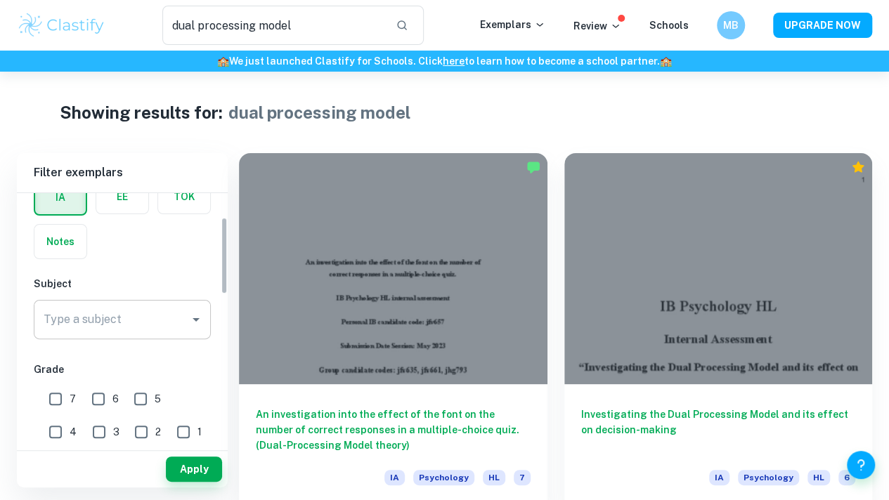
click at [108, 320] on input "Type a subject" at bounding box center [111, 319] width 143 height 27
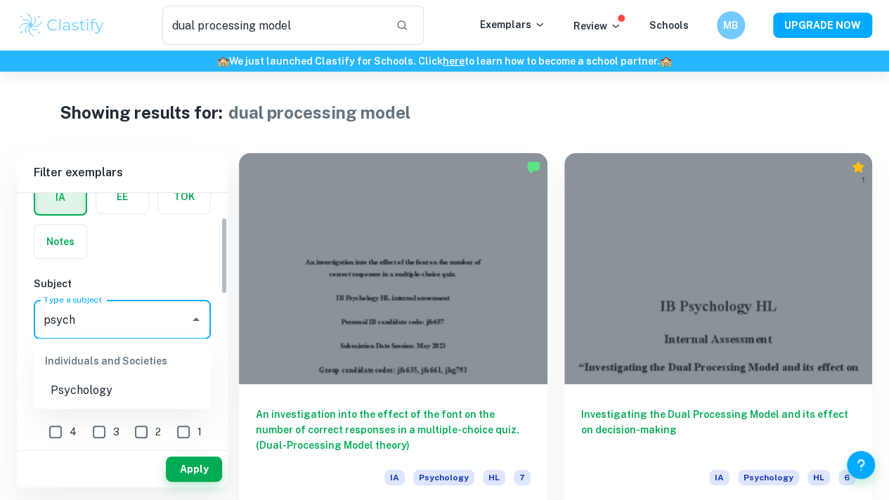
click at [94, 394] on li "Psychology" at bounding box center [122, 390] width 177 height 25
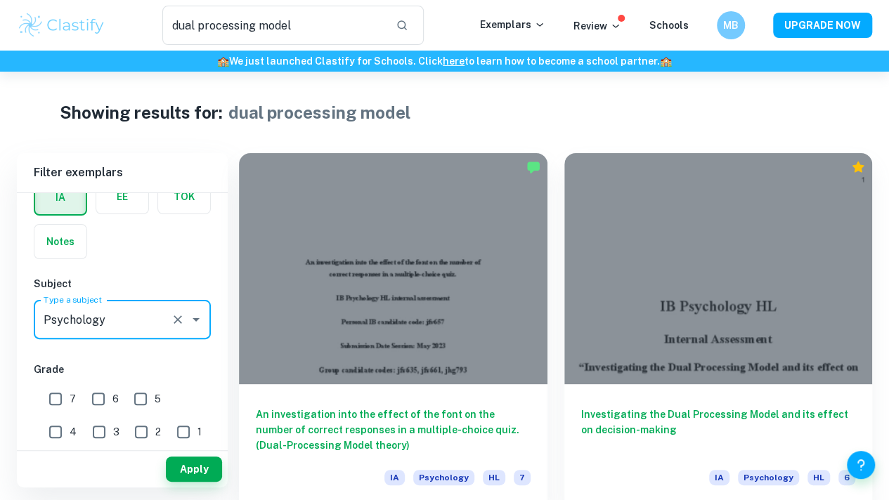
type input "Psychology"
click at [58, 397] on input "7" at bounding box center [55, 399] width 28 height 28
checkbox input "true"
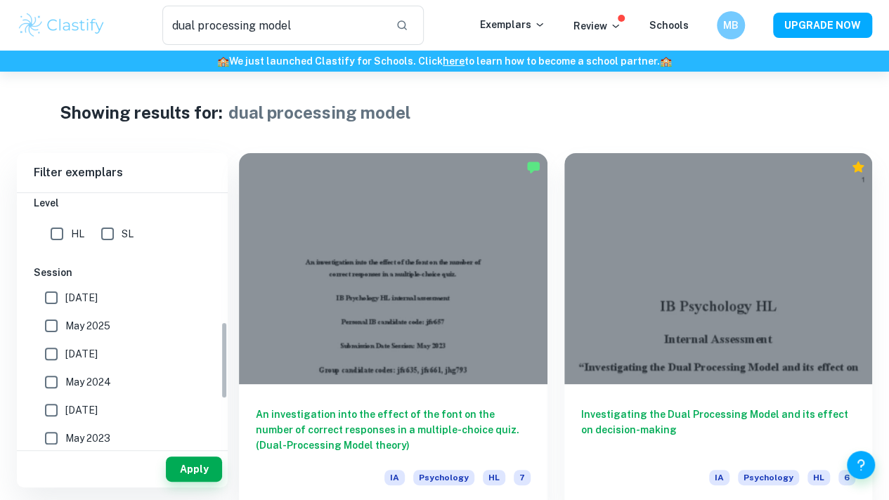
scroll to position [419, 0]
click at [198, 473] on button "Apply" at bounding box center [194, 469] width 56 height 25
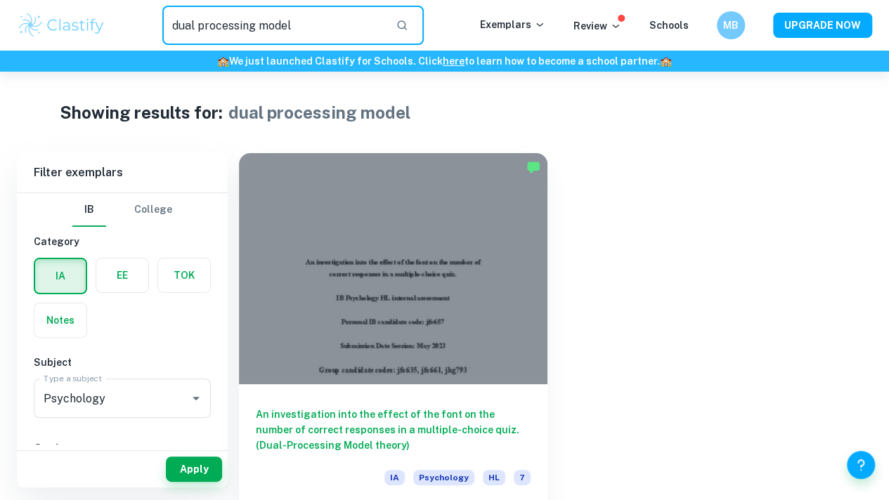
drag, startPoint x: 302, startPoint y: 28, endPoint x: 96, endPoint y: 12, distance: 206.5
click at [96, 12] on div "dual processing model ​ Exemplars Review Schools MB UPGRADE NOW" at bounding box center [444, 25] width 889 height 39
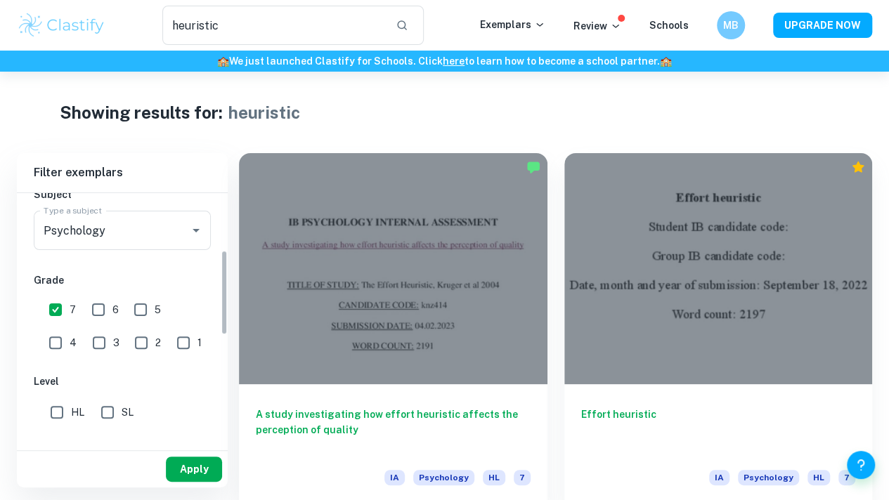
scroll to position [169, 0]
click at [190, 471] on button "Apply" at bounding box center [194, 469] width 56 height 25
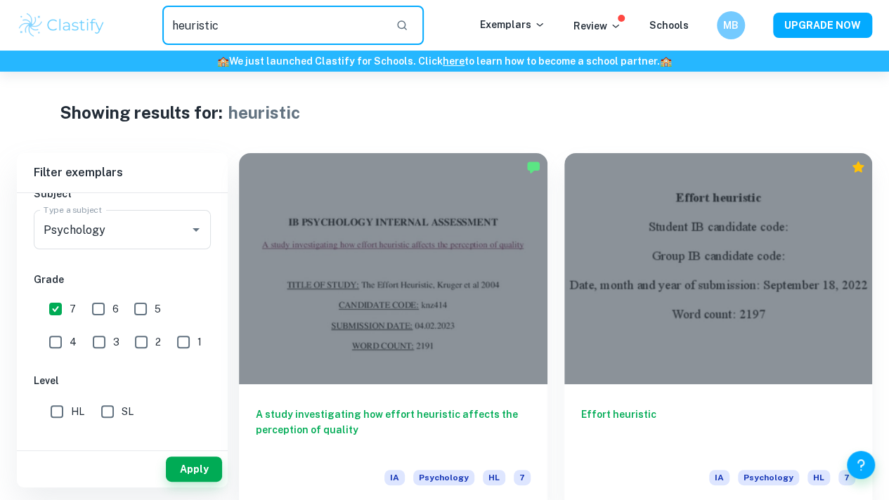
click at [186, 25] on input "heuristic" at bounding box center [273, 25] width 222 height 39
type input "bias"
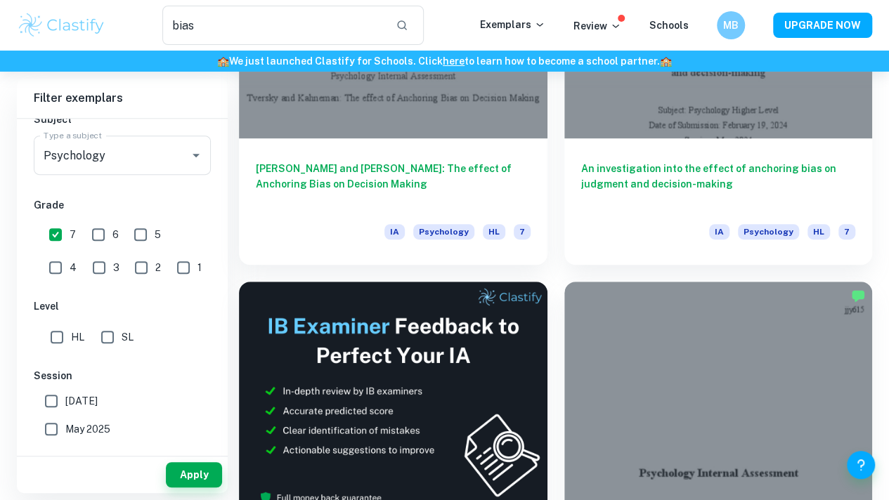
scroll to position [520, 0]
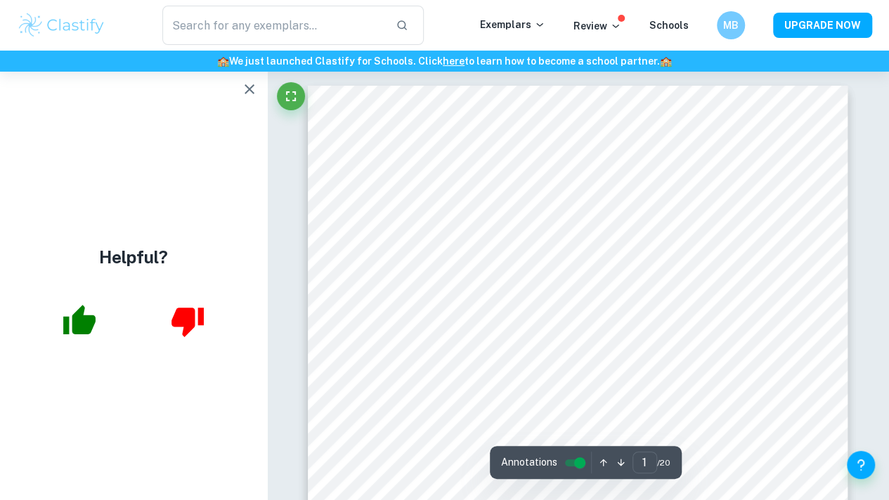
scroll to position [45, 0]
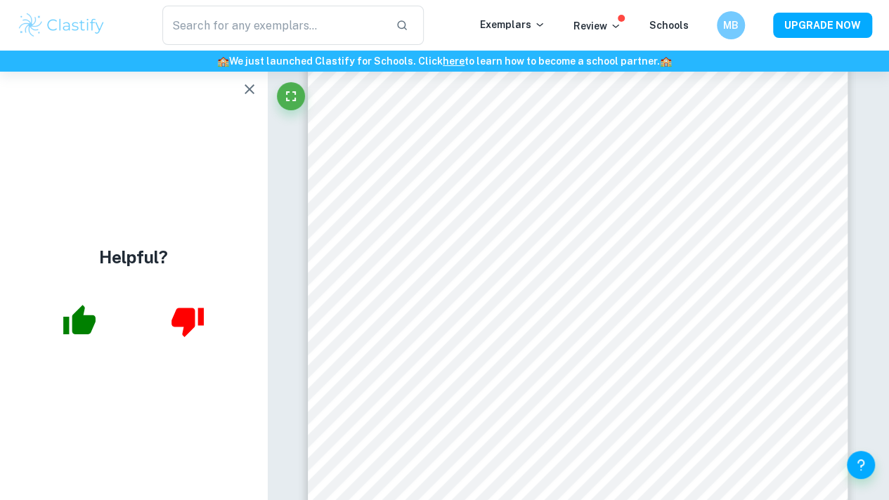
click at [254, 85] on icon "button" at bounding box center [249, 89] width 17 height 17
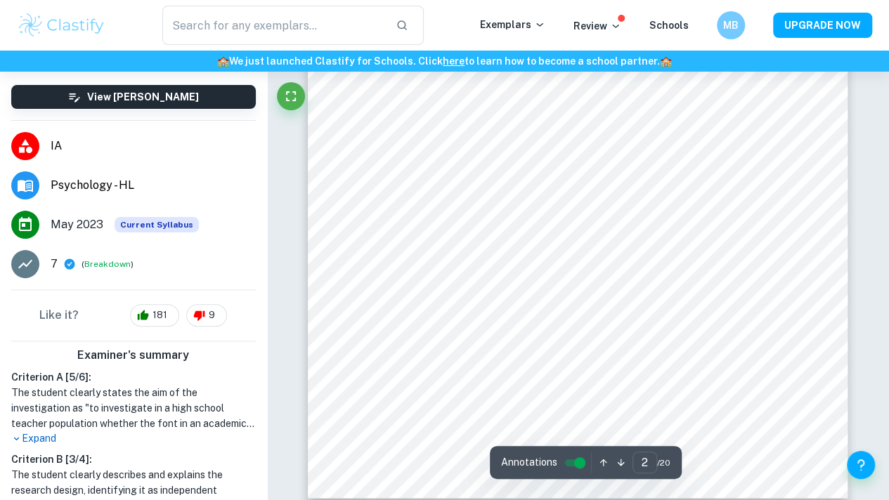
scroll to position [1111, 0]
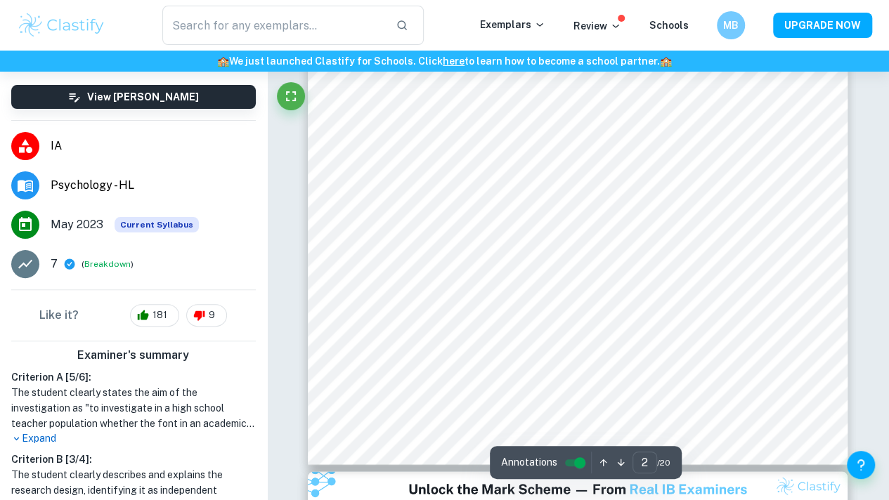
click at [27, 434] on p "Expand" at bounding box center [133, 438] width 244 height 15
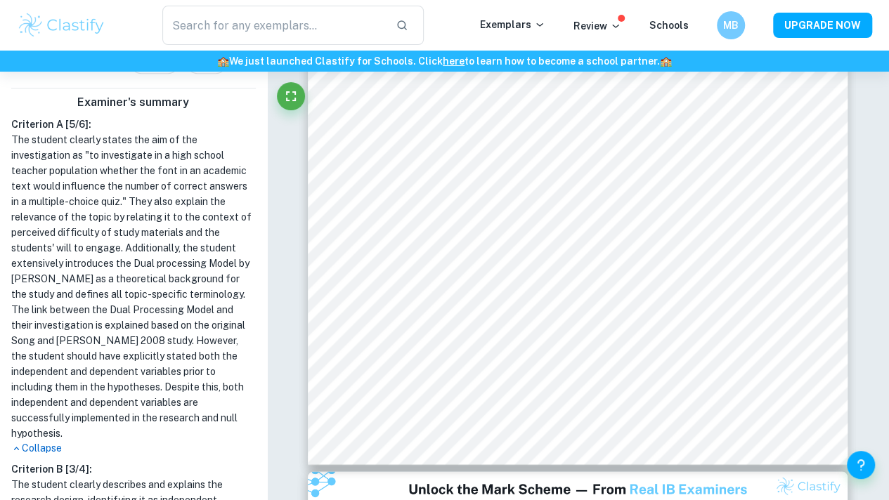
scroll to position [398, 0]
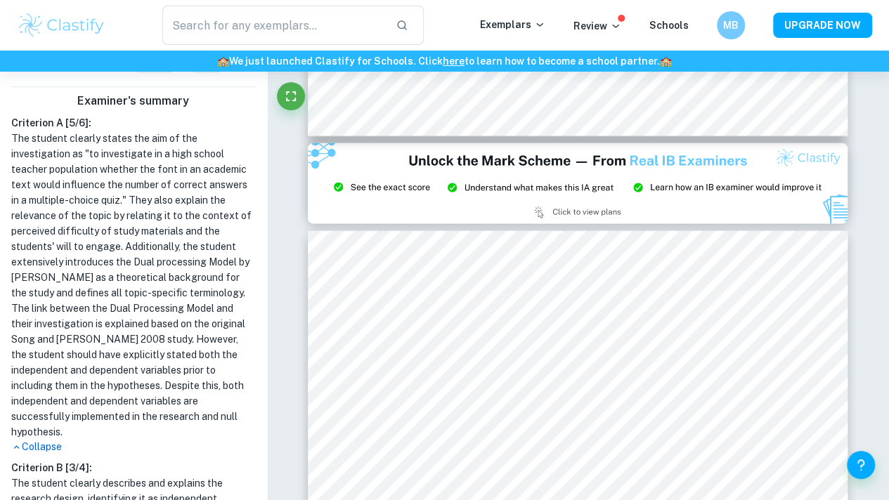
type input "3"
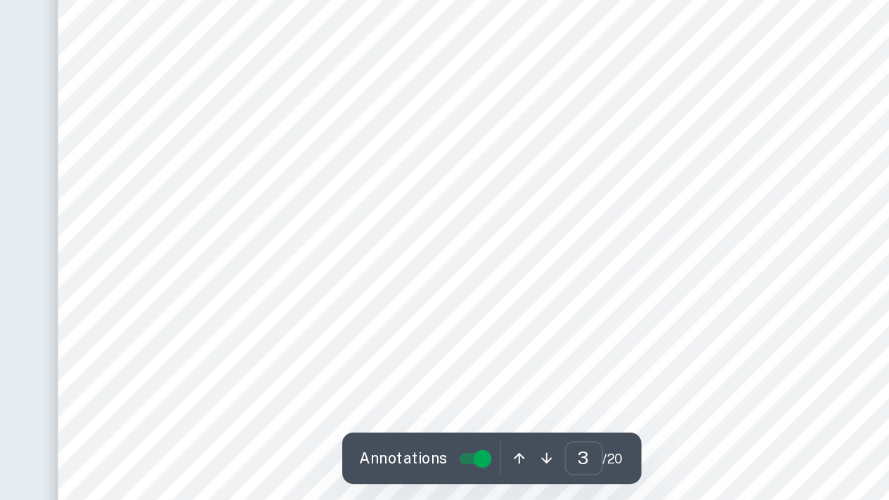
scroll to position [1642, 0]
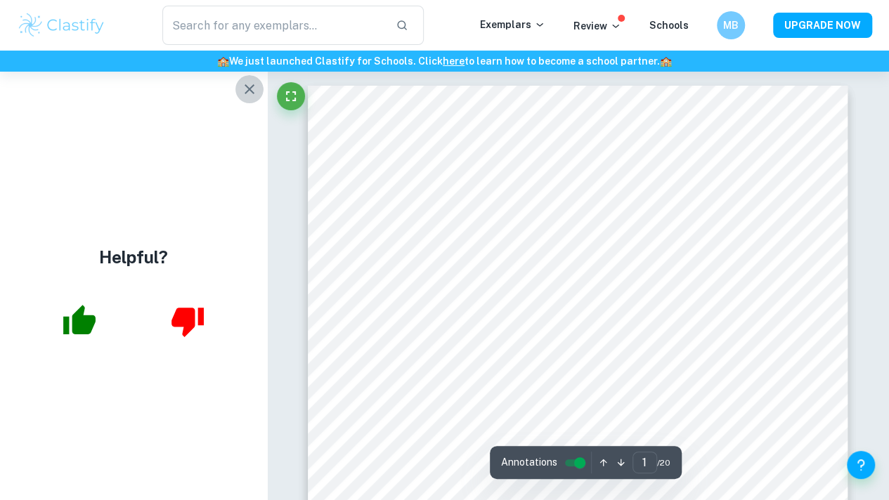
click at [253, 92] on icon "button" at bounding box center [249, 89] width 17 height 17
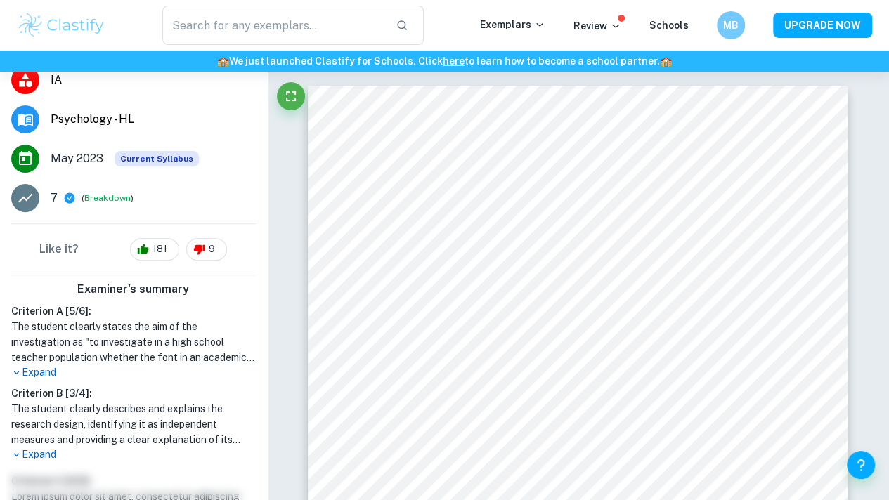
scroll to position [211, 0]
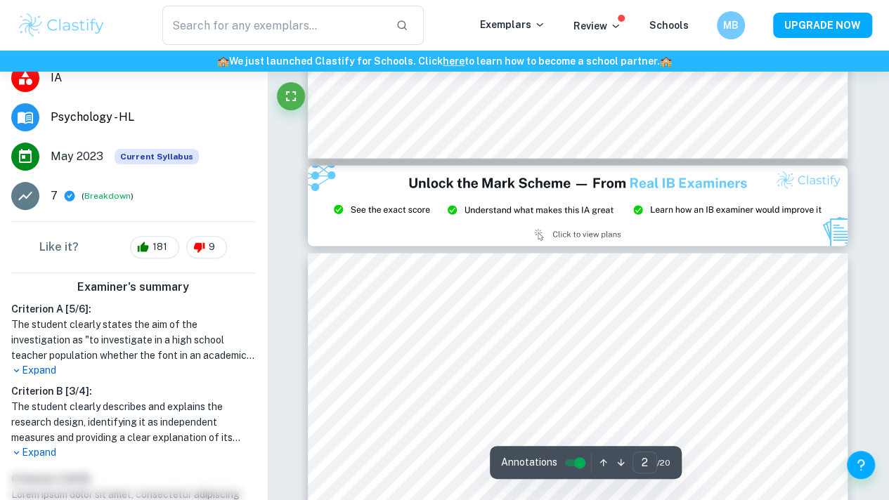
type input "3"
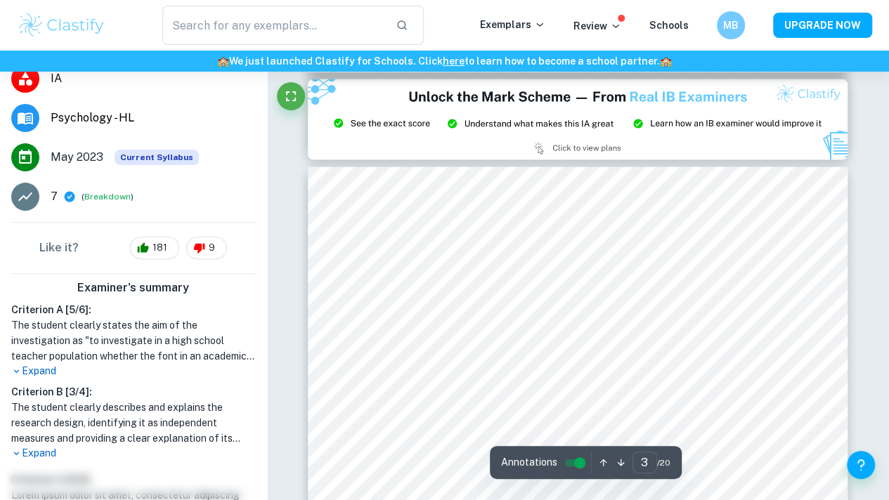
scroll to position [1507, 0]
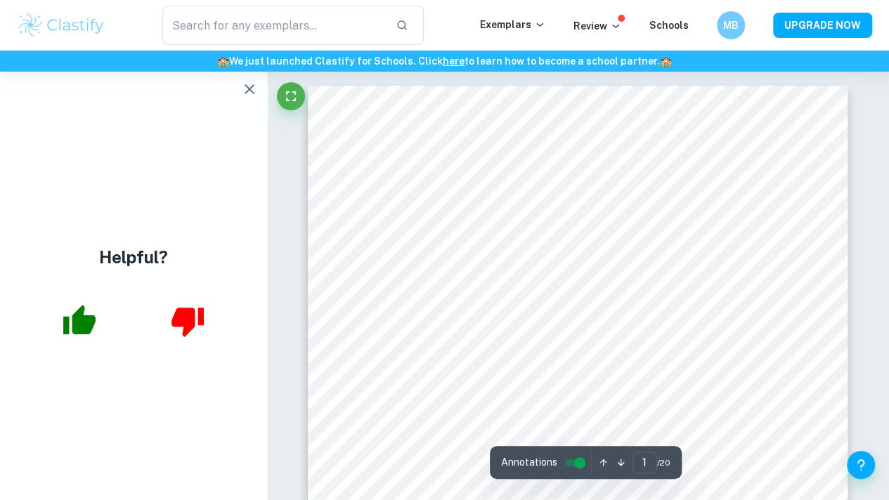
click at [246, 91] on icon "button" at bounding box center [249, 89] width 17 height 17
click at [246, 81] on icon "button" at bounding box center [249, 89] width 17 height 17
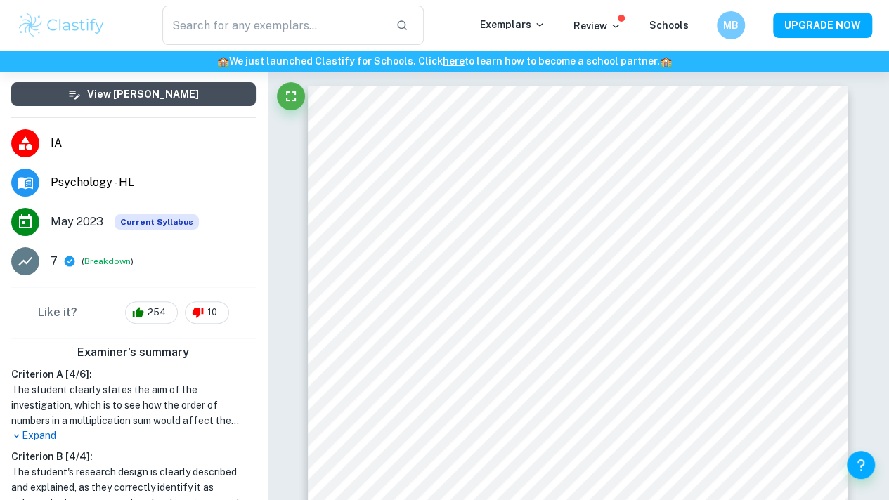
scroll to position [126, 0]
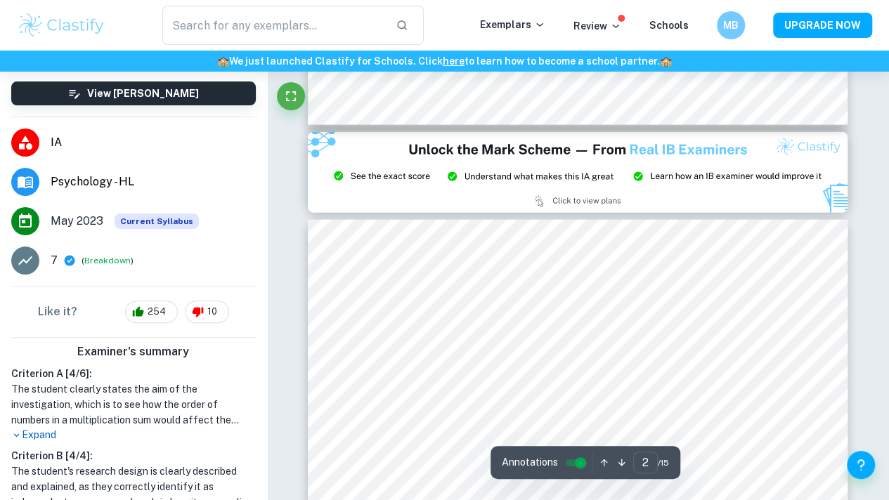
type input "3"
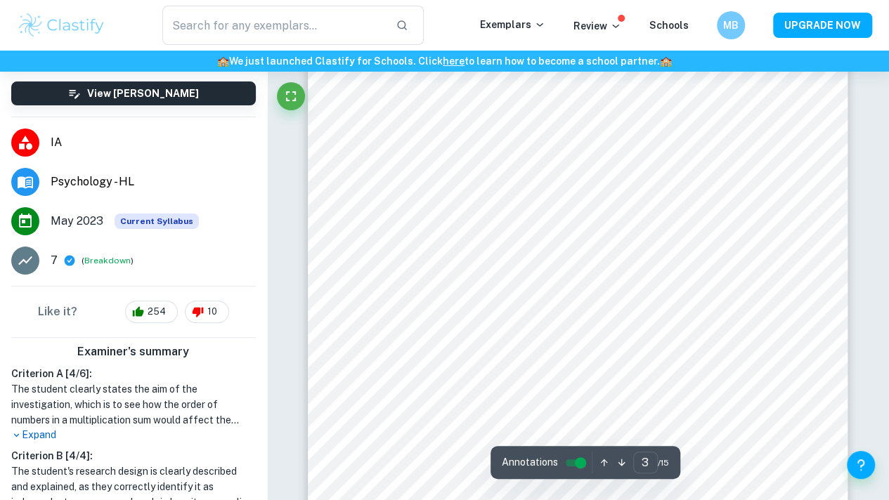
scroll to position [1780, 0]
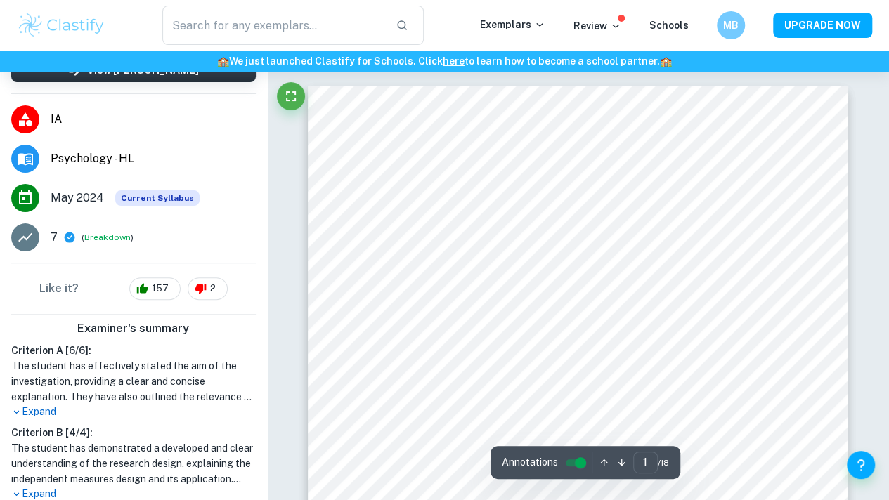
scroll to position [150, 0]
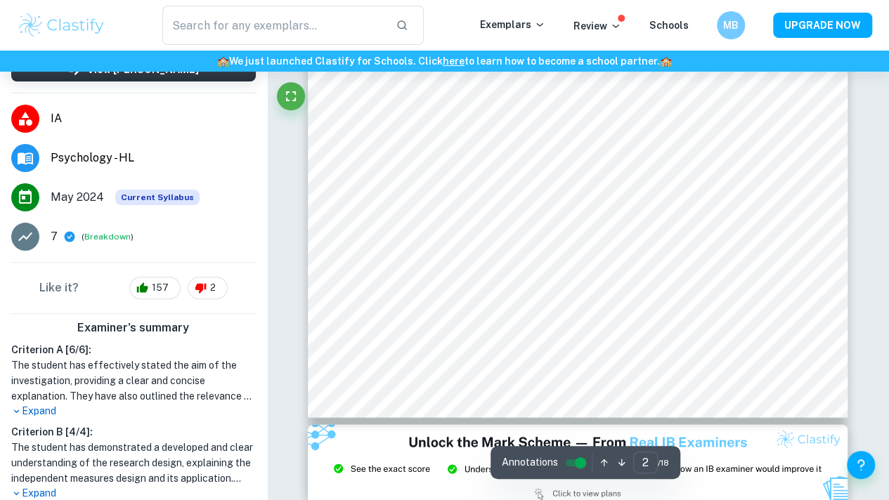
type input "3"
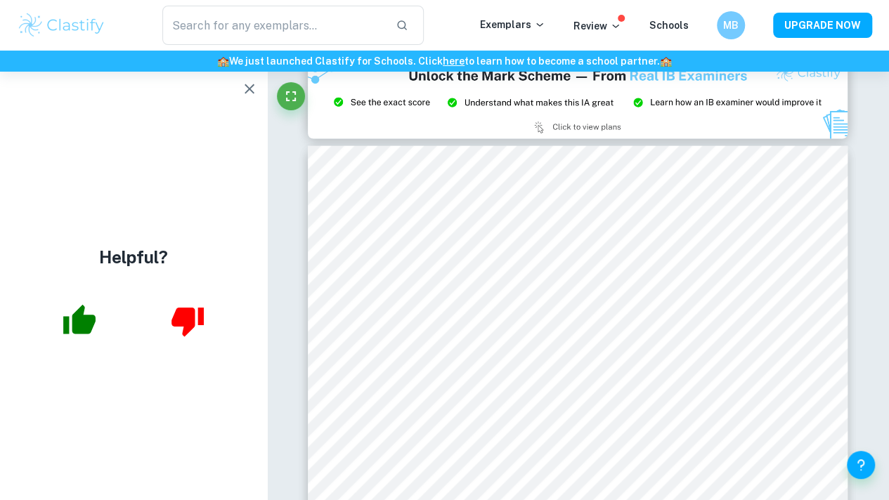
scroll to position [0, 0]
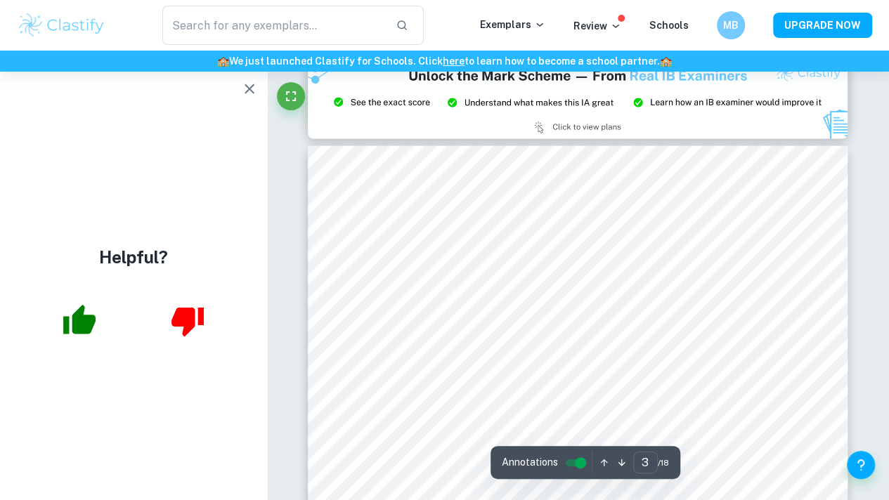
click at [246, 93] on icon "button" at bounding box center [249, 89] width 17 height 17
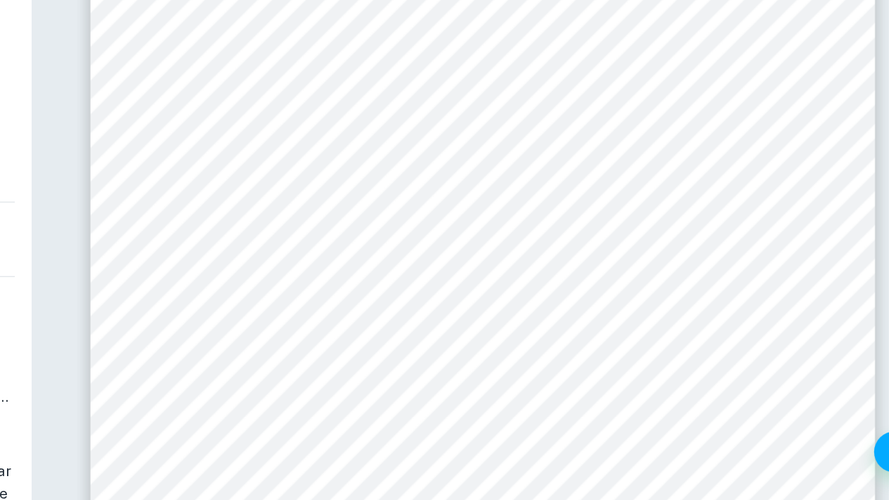
scroll to position [1857, 0]
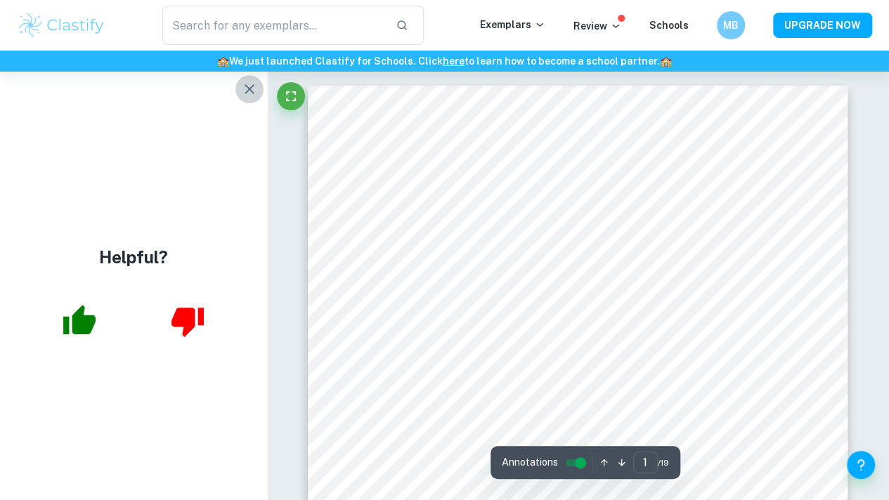
click at [247, 91] on icon "button" at bounding box center [249, 89] width 10 height 10
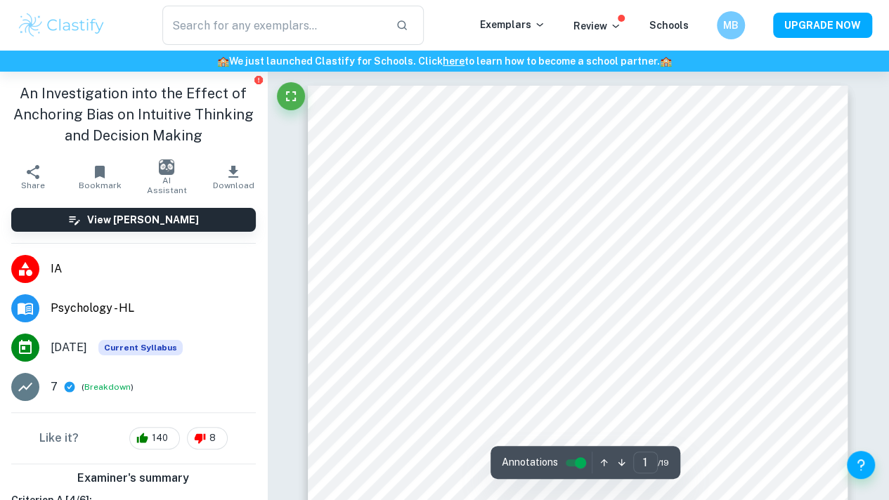
scroll to position [55, 0]
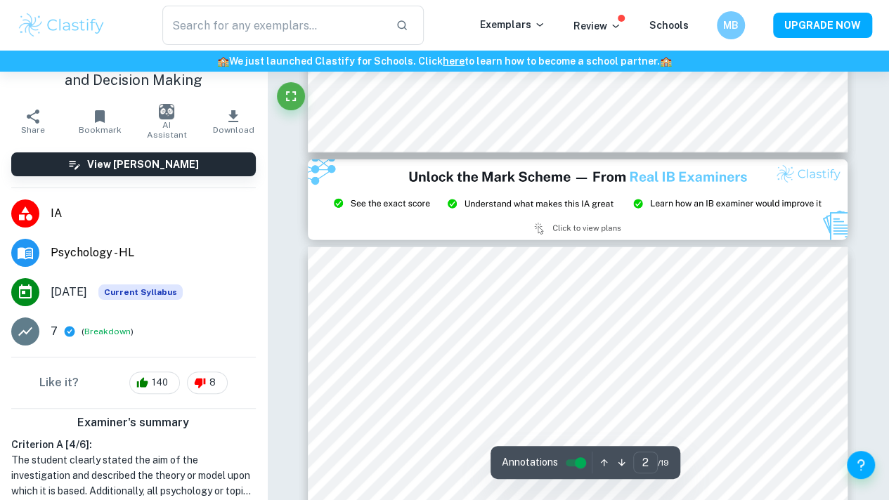
type input "3"
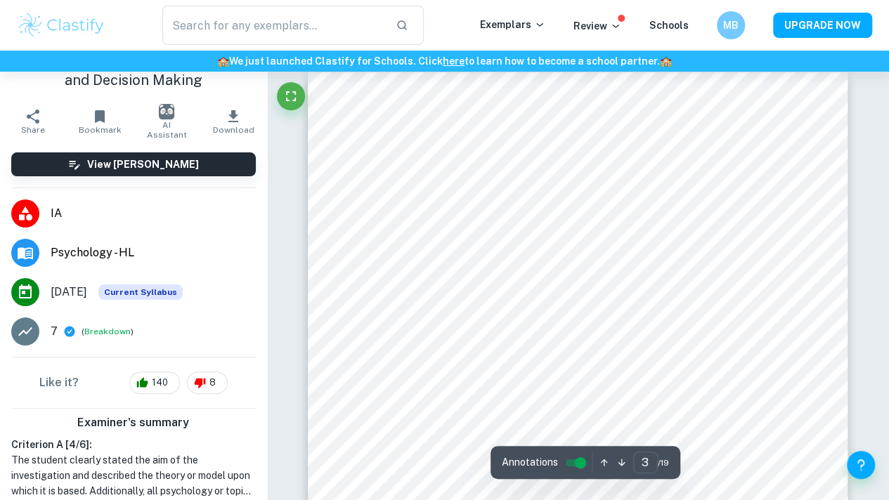
scroll to position [1736, 0]
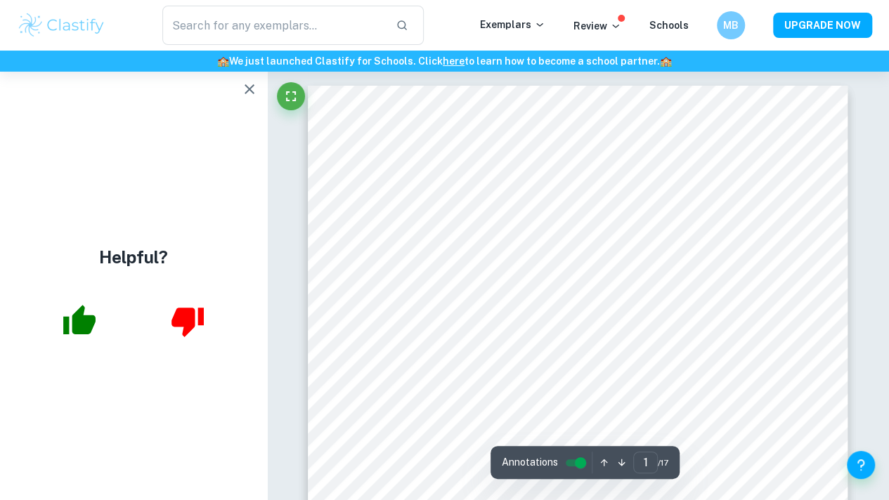
click at [251, 89] on icon "button" at bounding box center [249, 89] width 17 height 17
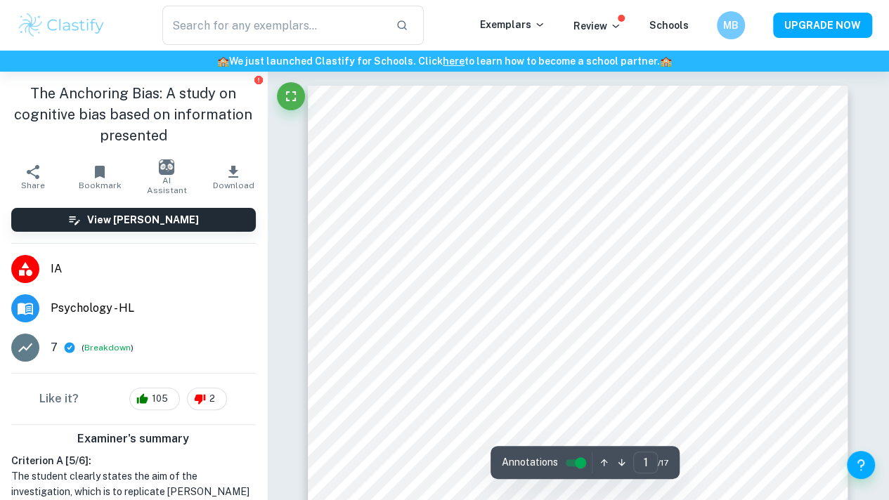
scroll to position [57, 0]
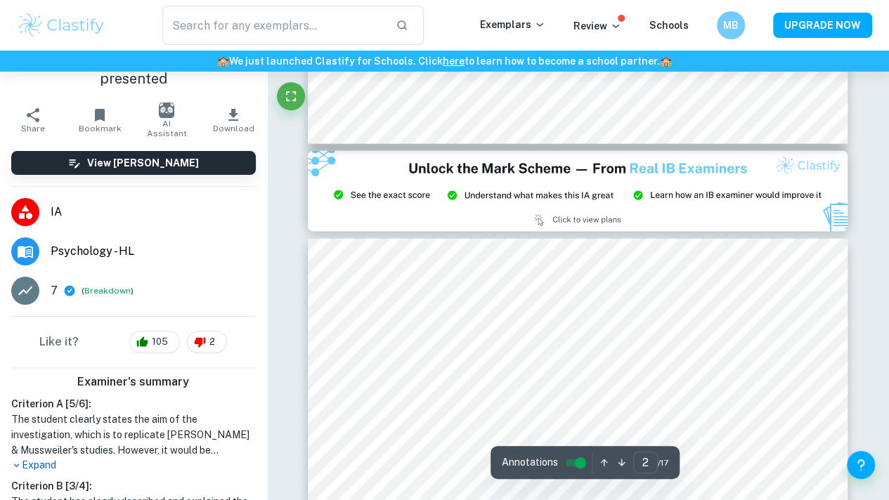
type input "3"
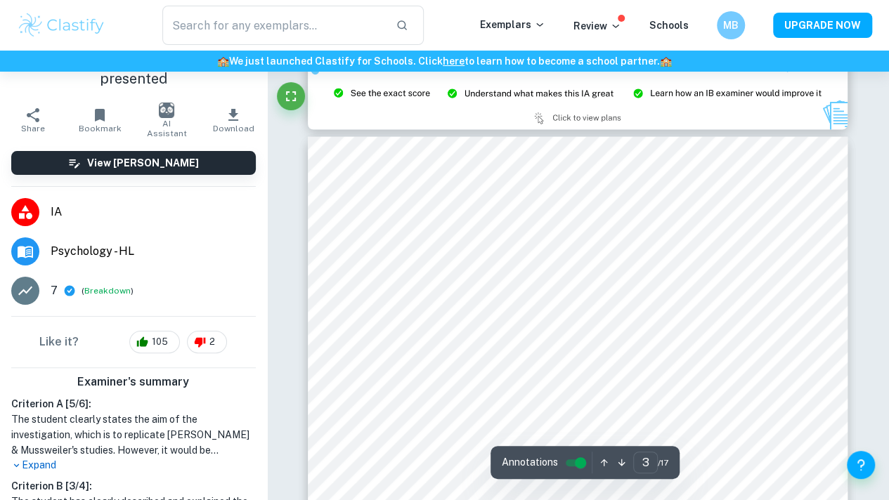
scroll to position [1535, 0]
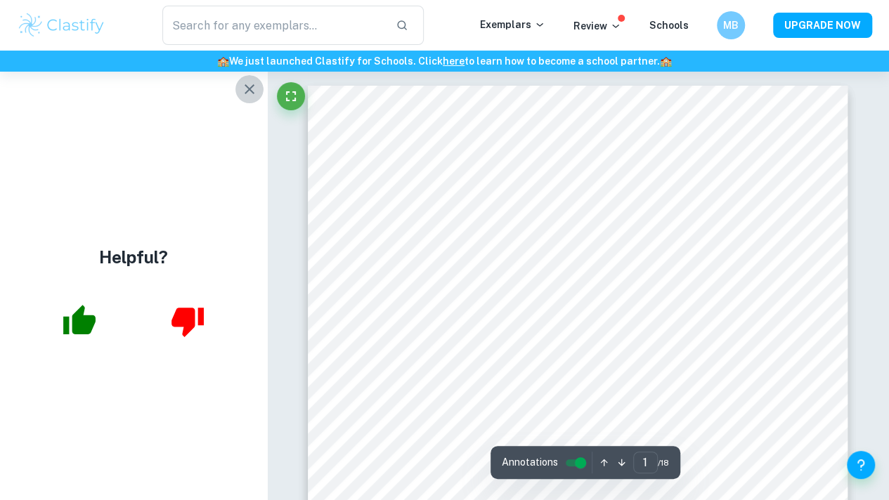
click at [244, 92] on icon "button" at bounding box center [249, 89] width 17 height 17
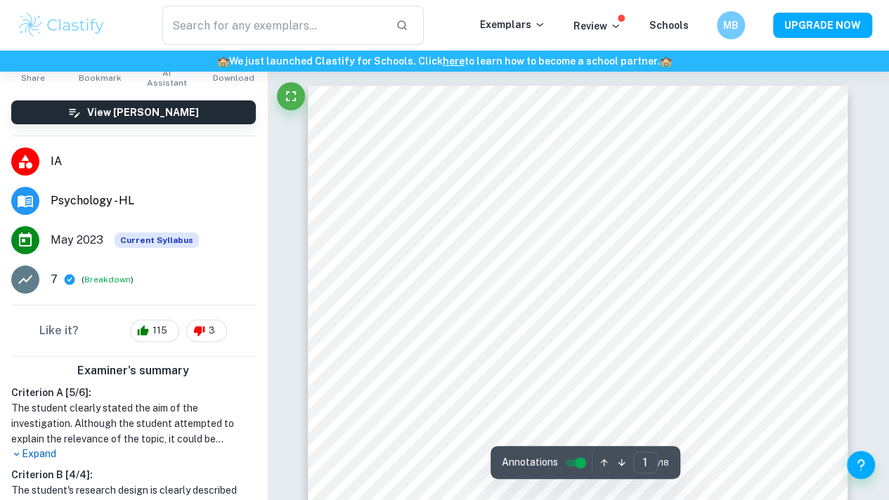
scroll to position [87, 0]
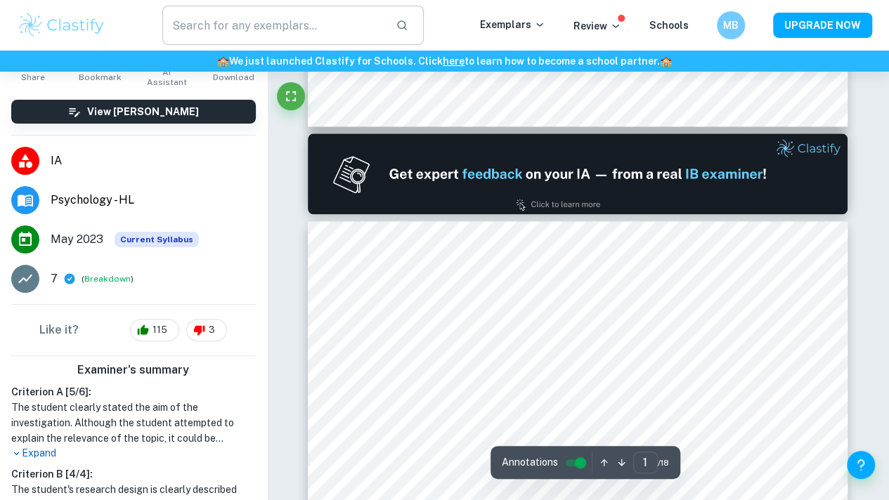
type input "2"
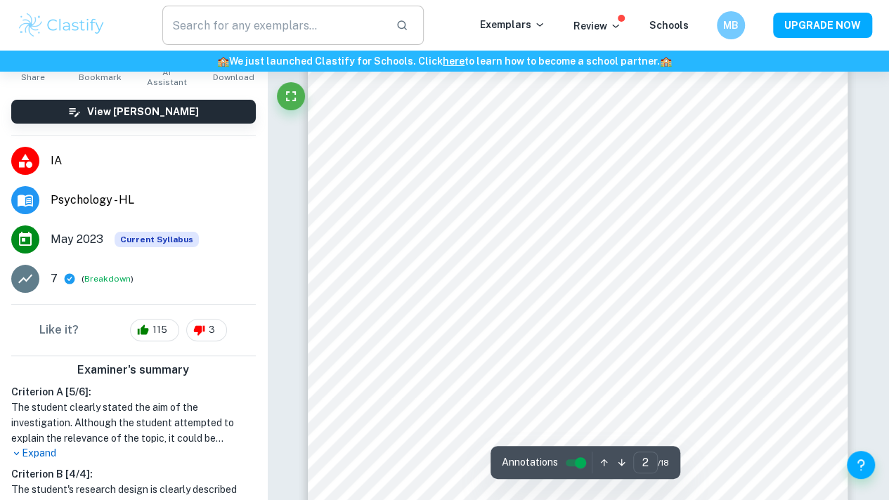
scroll to position [892, 0]
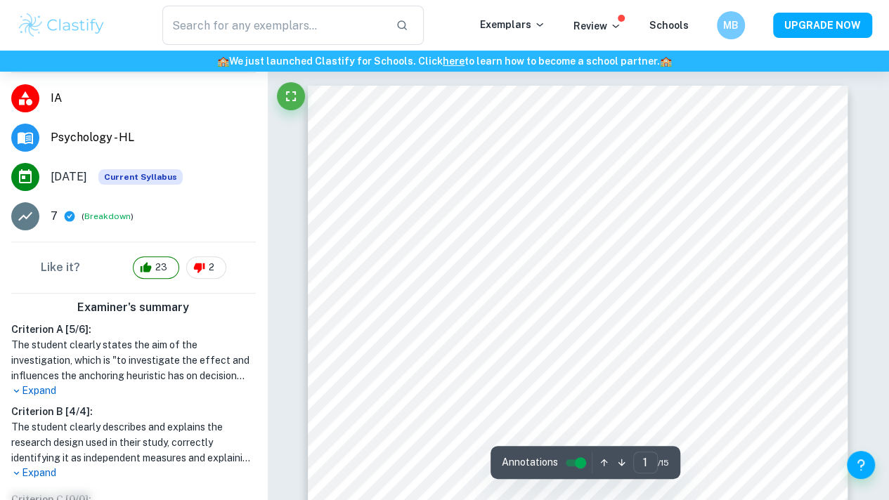
scroll to position [171, 0]
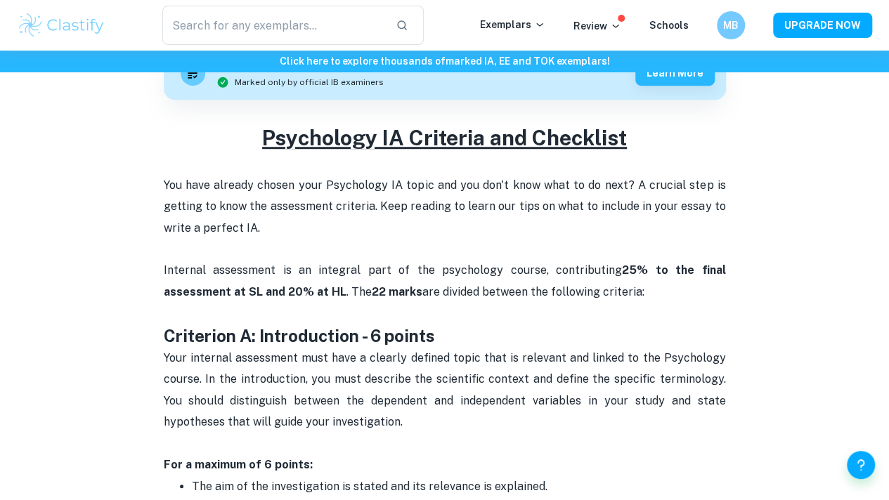
scroll to position [447, 0]
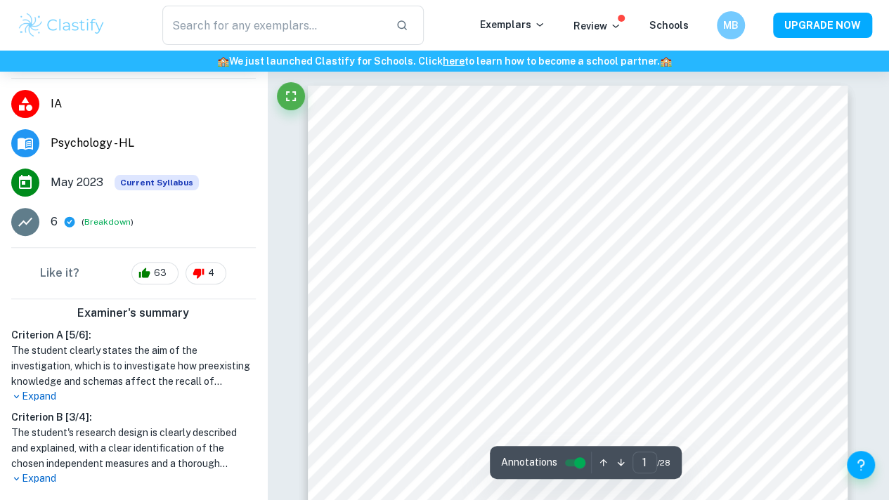
scroll to position [208, 0]
